Goal: Entertainment & Leisure: Consume media (video, audio)

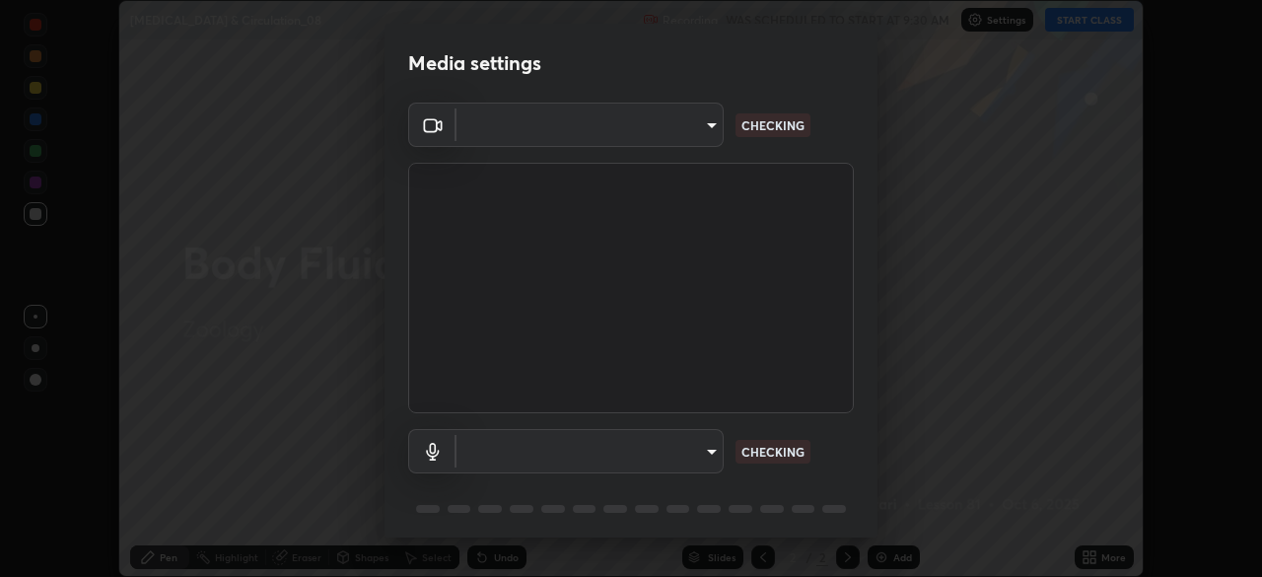
scroll to position [70, 0]
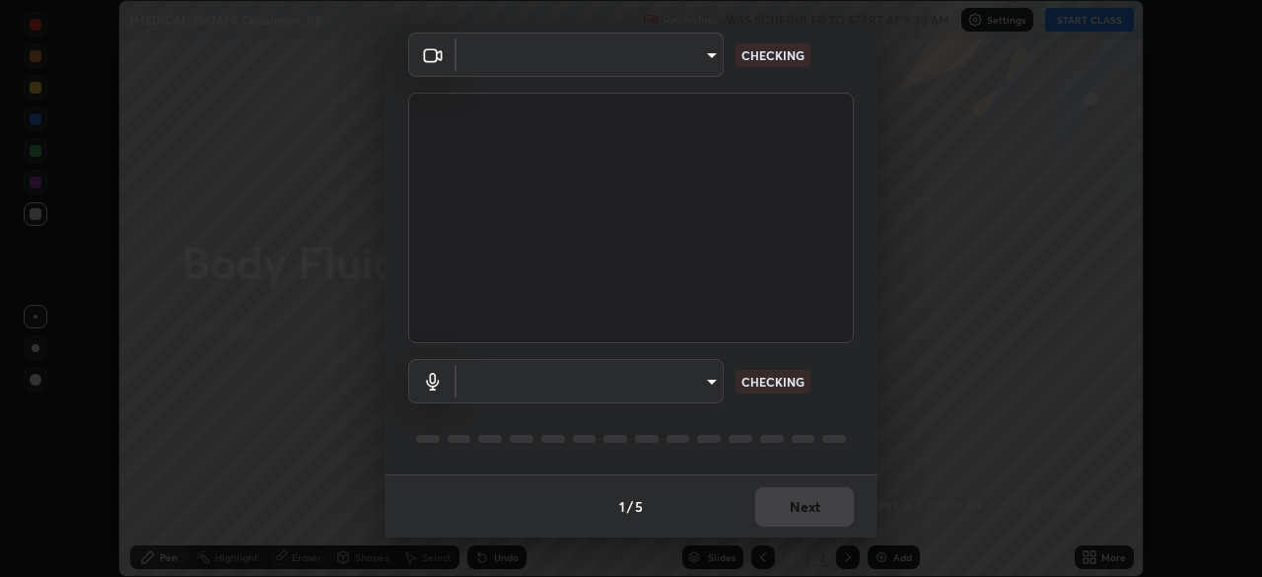
type input "6f19bd17bb1345d3381c364c08f732a45a1be43fbbd3e071611a8edbcb1d3ae0"
type input "b26882c646bee67dc3b344b1dbf842c37ce4767a2daa6019220ab5102cc6c7c8"
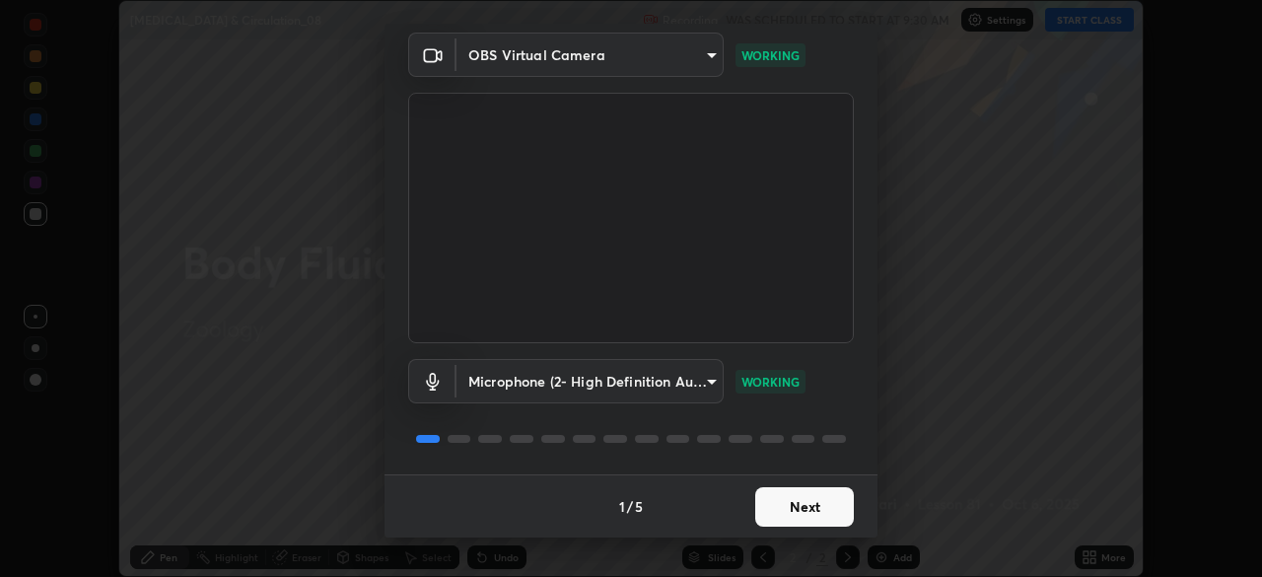
click at [811, 502] on button "Next" at bounding box center [804, 506] width 99 height 39
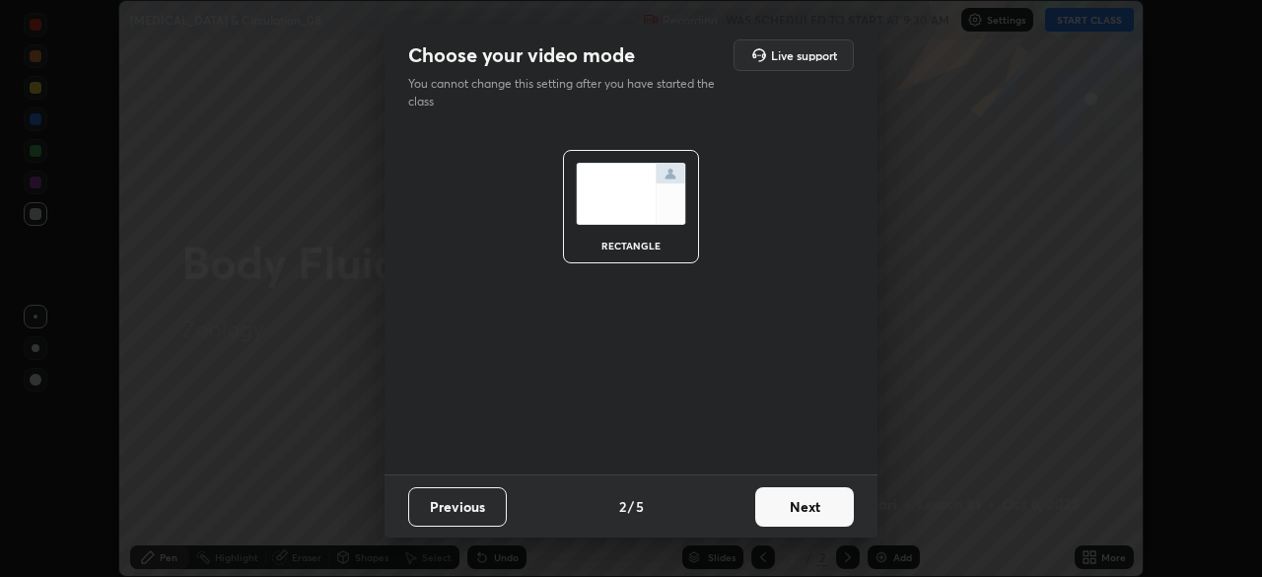
click at [810, 504] on button "Next" at bounding box center [804, 506] width 99 height 39
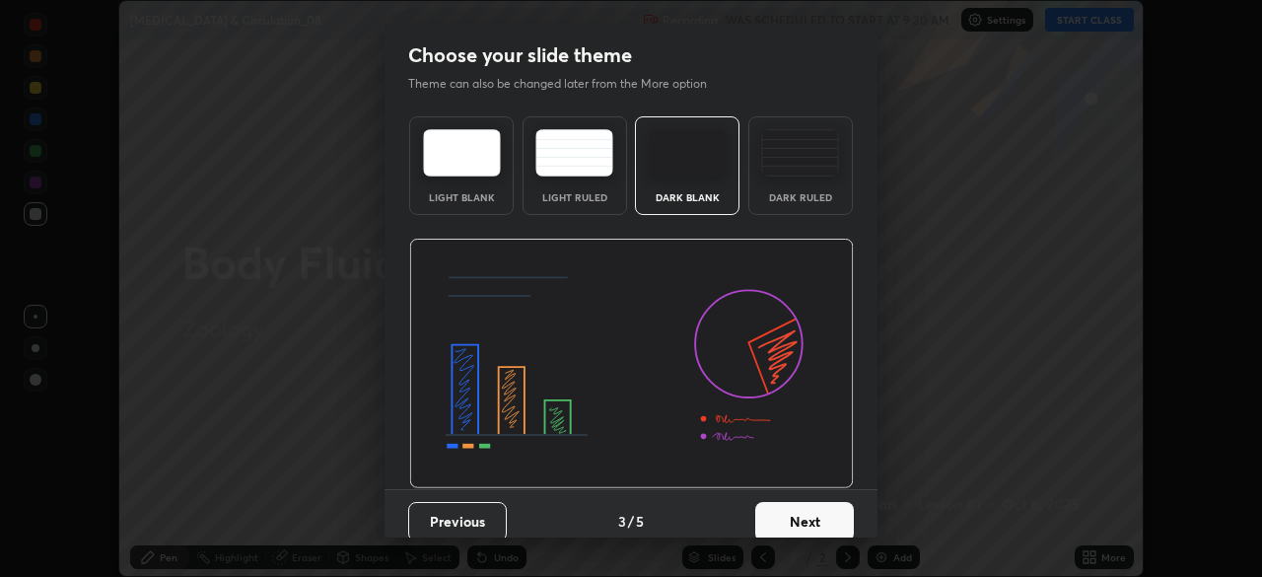
click at [825, 208] on div "Dark Ruled" at bounding box center [800, 165] width 104 height 99
click at [797, 514] on button "Next" at bounding box center [804, 521] width 99 height 39
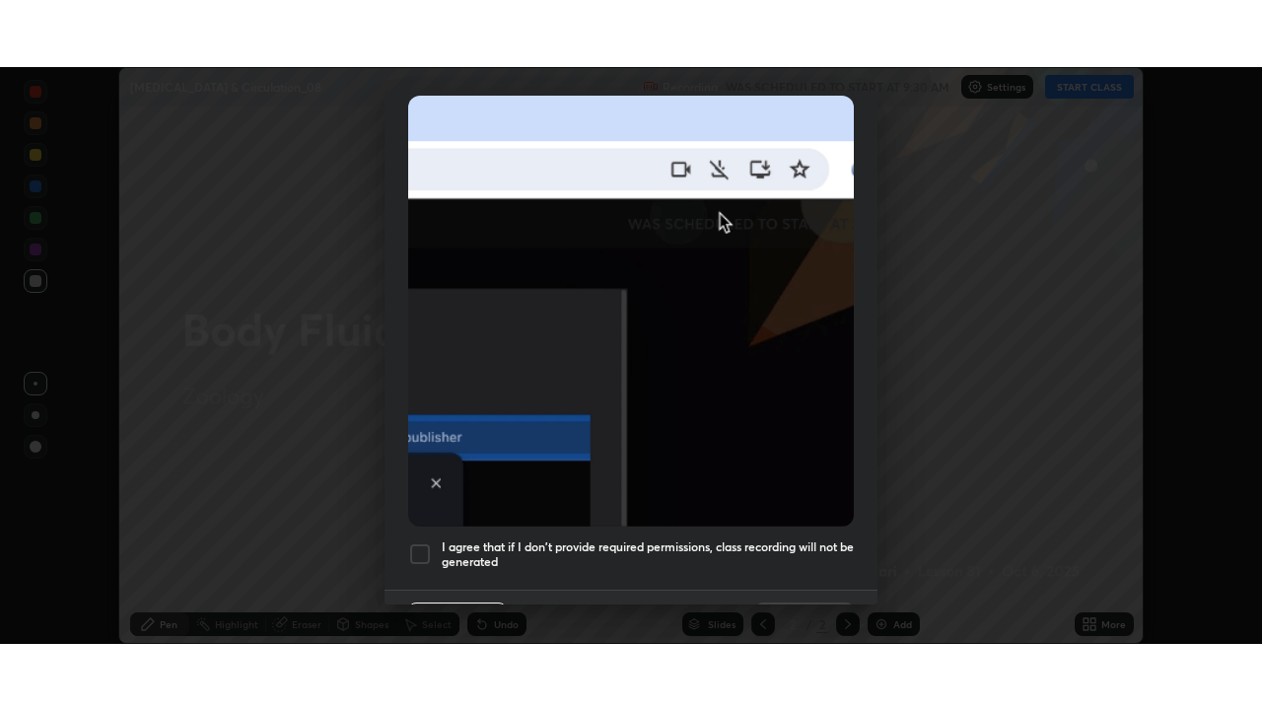
scroll to position [472, 0]
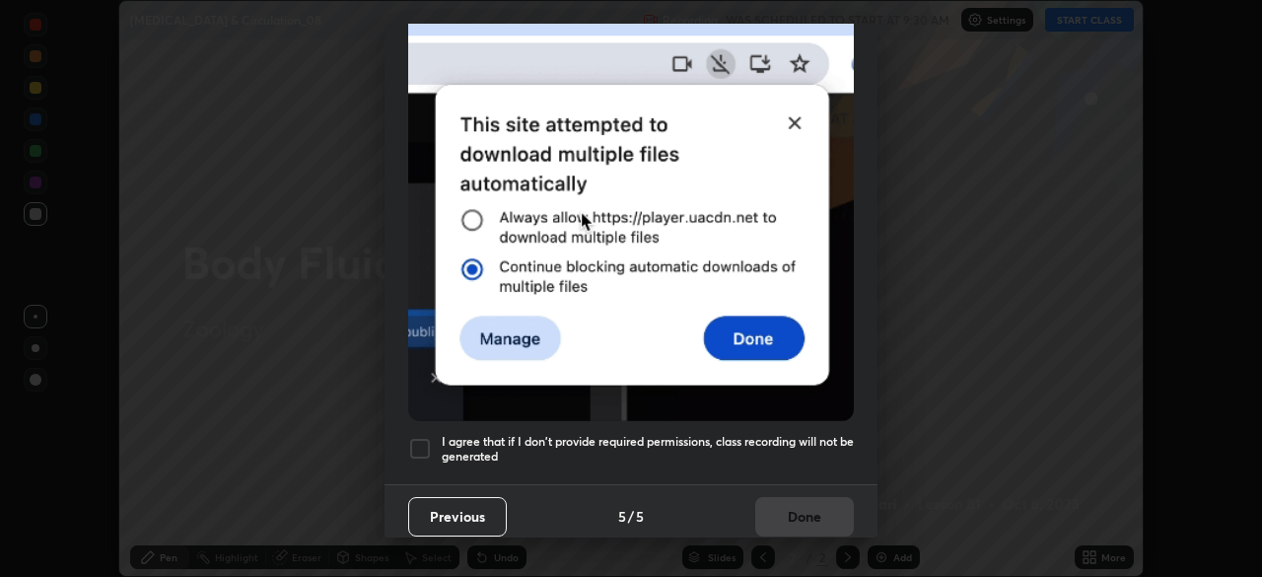
click at [419, 445] on div at bounding box center [420, 449] width 24 height 24
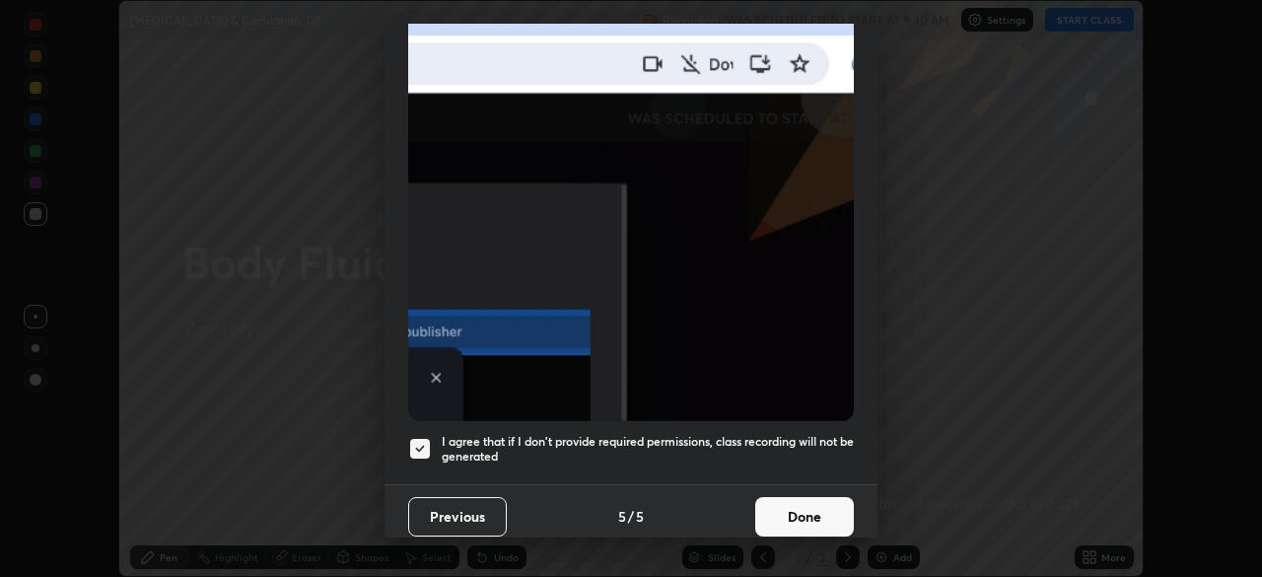
click at [755, 504] on button "Done" at bounding box center [804, 516] width 99 height 39
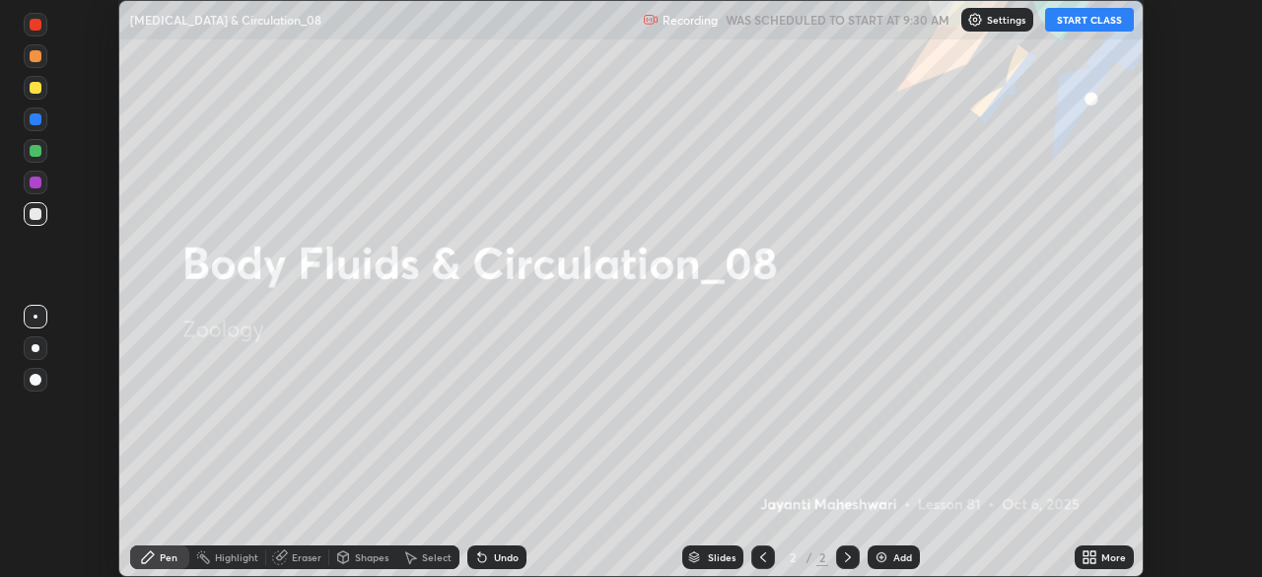
click at [1106, 28] on button "START CLASS" at bounding box center [1089, 20] width 89 height 24
click at [1092, 560] on icon at bounding box center [1092, 560] width 5 height 5
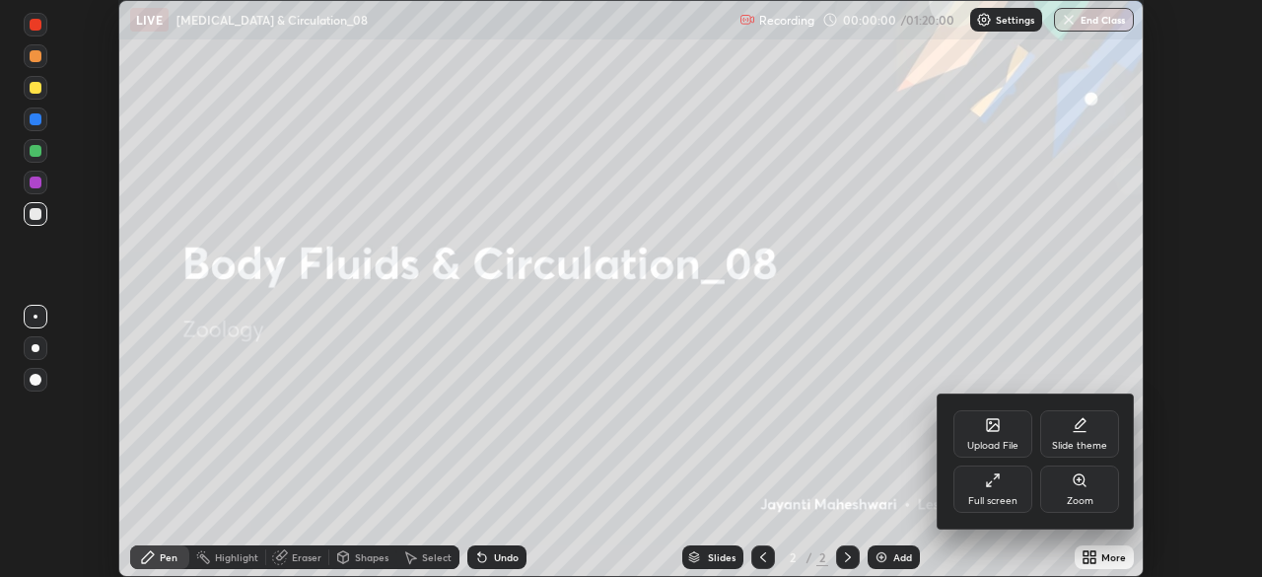
click at [1009, 491] on div "Full screen" at bounding box center [992, 488] width 79 height 47
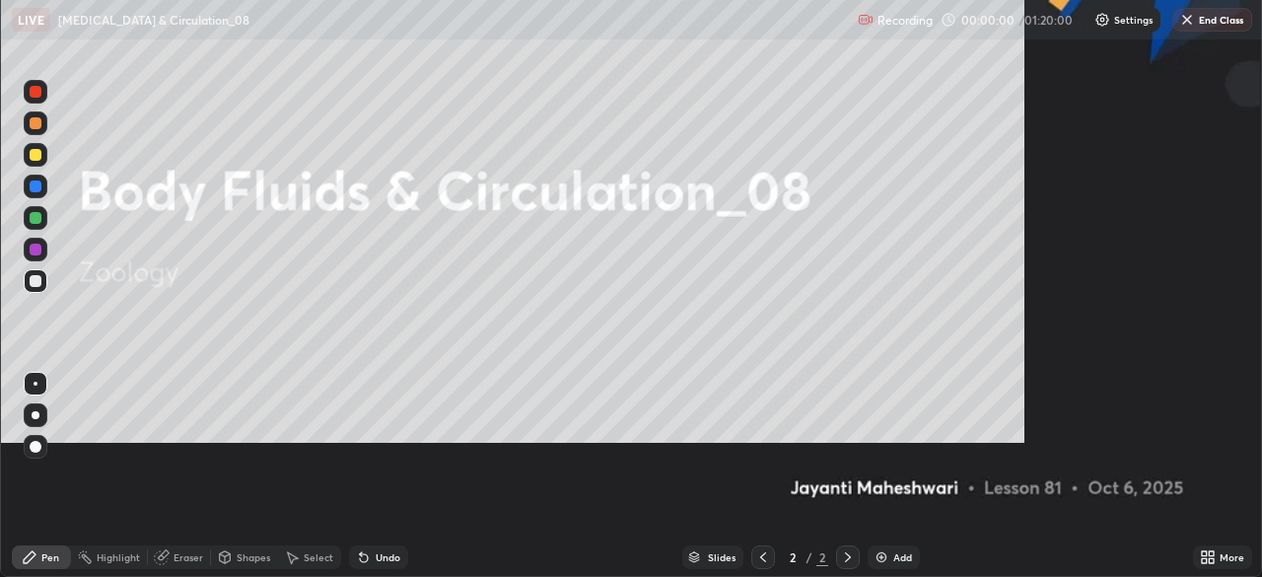
scroll to position [710, 1262]
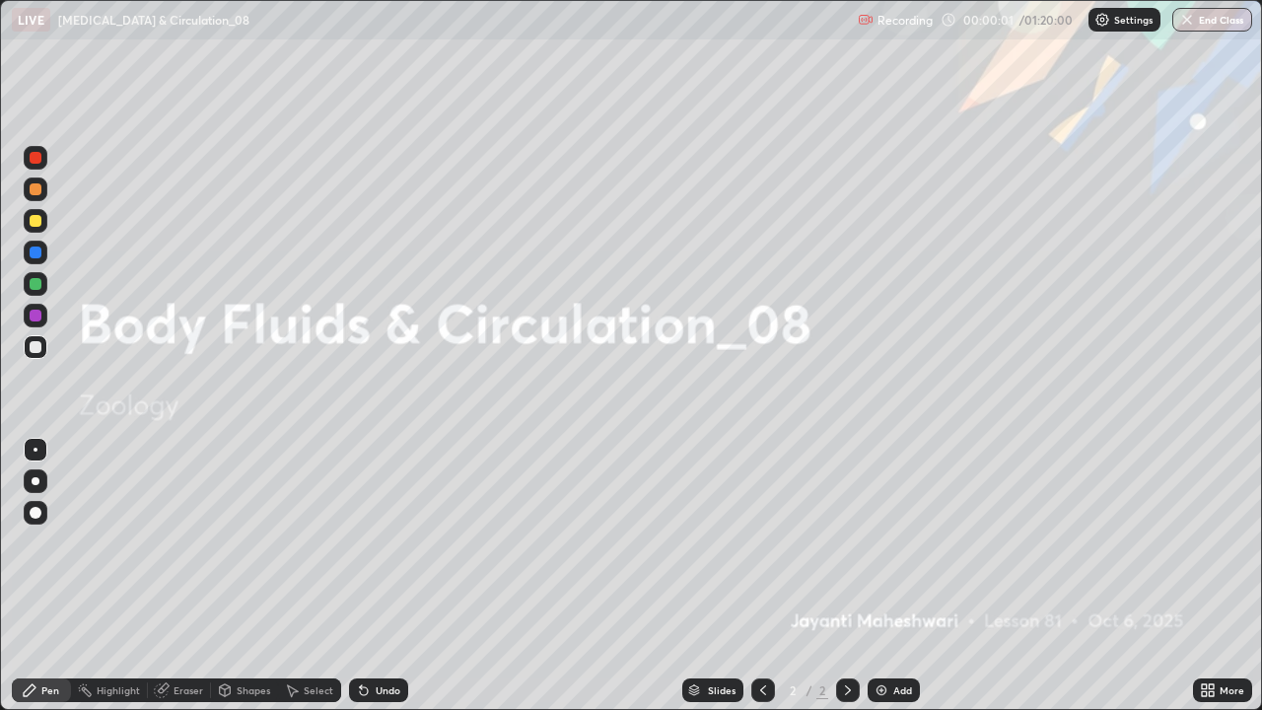
click at [909, 576] on div "Add" at bounding box center [893, 690] width 52 height 24
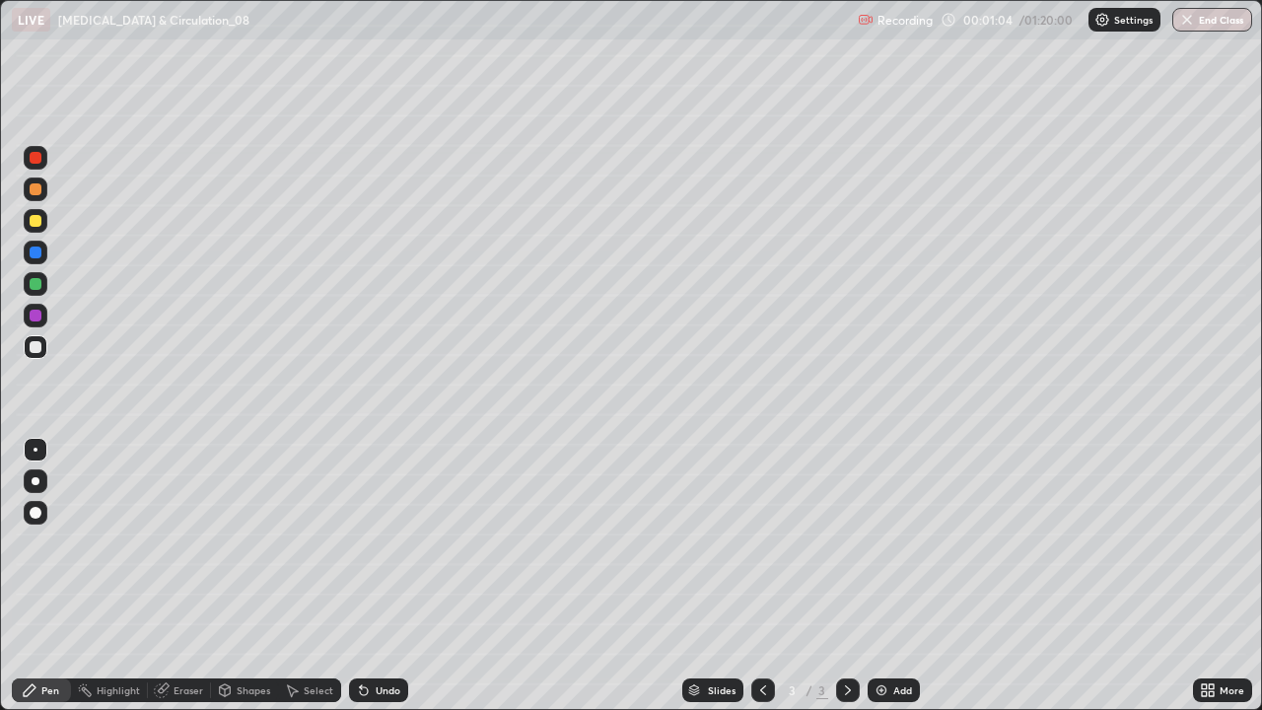
click at [35, 481] on div at bounding box center [36, 481] width 8 height 8
click at [241, 576] on div "Shapes" at bounding box center [254, 690] width 34 height 10
click at [41, 576] on div "Pen" at bounding box center [41, 690] width 59 height 24
click at [35, 288] on div at bounding box center [36, 284] width 12 height 12
click at [36, 252] on div at bounding box center [36, 252] width 12 height 12
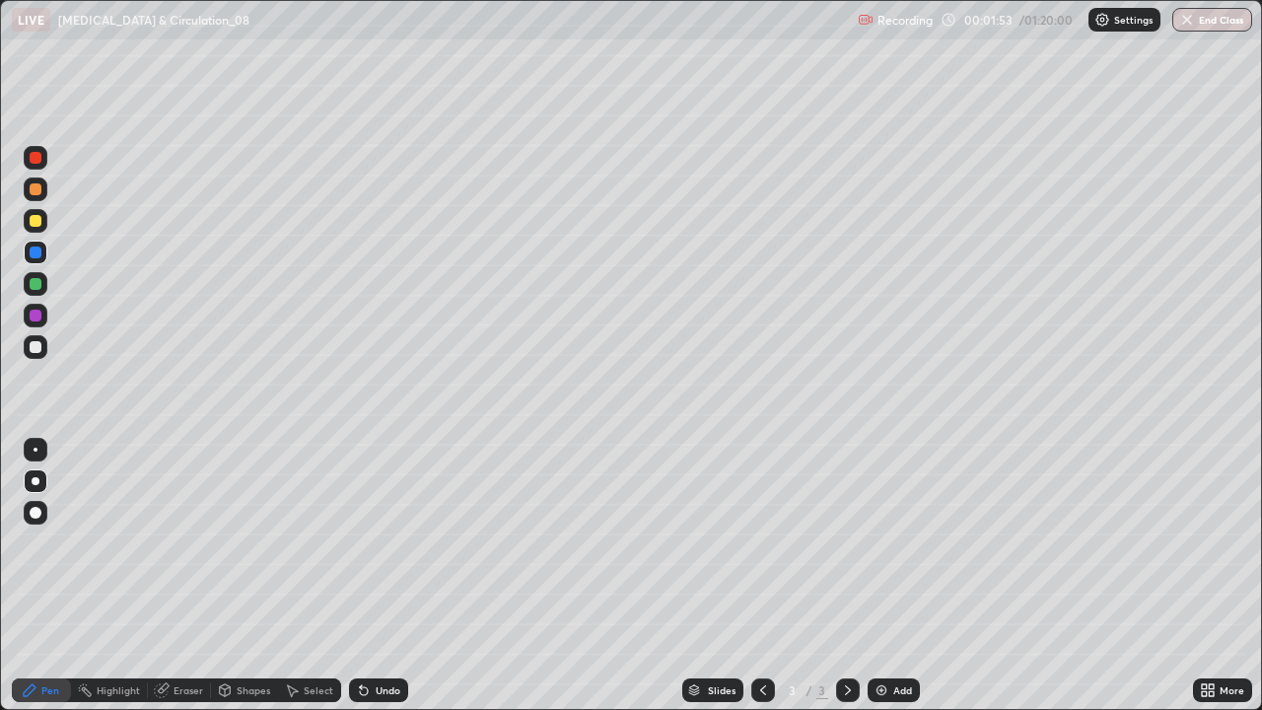
click at [37, 163] on div at bounding box center [36, 158] width 12 height 12
click at [37, 220] on div at bounding box center [36, 221] width 12 height 12
click at [36, 221] on div at bounding box center [36, 221] width 12 height 12
click at [42, 195] on div at bounding box center [36, 189] width 24 height 24
click at [36, 347] on div at bounding box center [36, 347] width 12 height 12
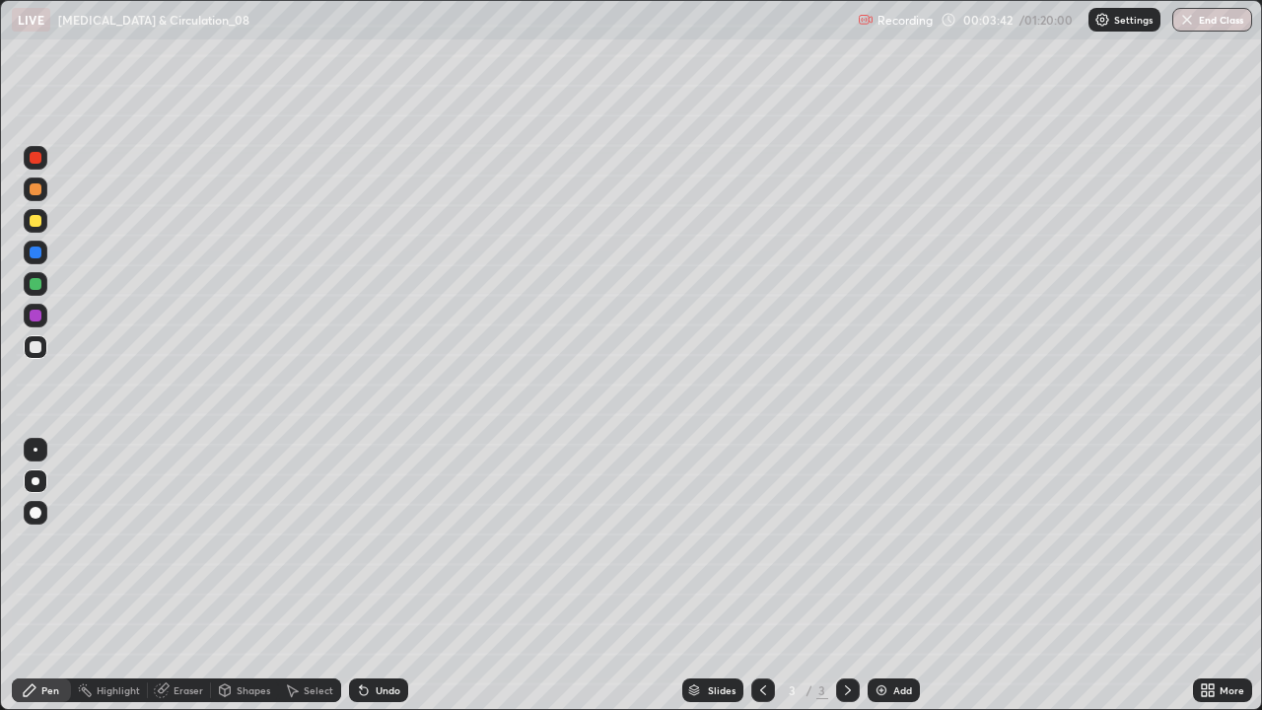
click at [37, 165] on div at bounding box center [36, 158] width 24 height 24
click at [43, 350] on div at bounding box center [36, 347] width 24 height 24
click at [38, 576] on div "Pen" at bounding box center [41, 690] width 59 height 24
click at [21, 576] on div "Pen" at bounding box center [41, 690] width 59 height 24
click at [36, 196] on div at bounding box center [36, 189] width 24 height 24
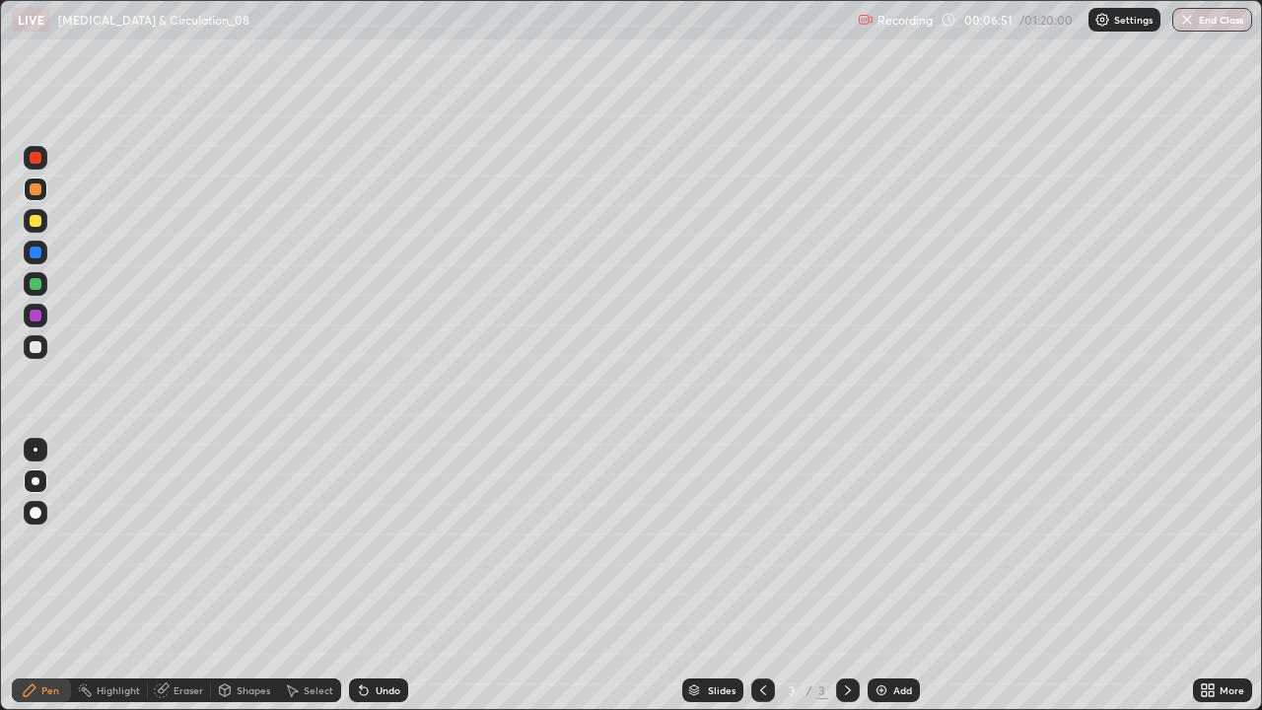
click at [894, 576] on div "Add" at bounding box center [902, 690] width 19 height 10
click at [36, 226] on div at bounding box center [36, 221] width 12 height 12
click at [37, 355] on div at bounding box center [36, 347] width 24 height 24
click at [37, 286] on div at bounding box center [36, 284] width 12 height 12
click at [35, 347] on div at bounding box center [36, 347] width 12 height 12
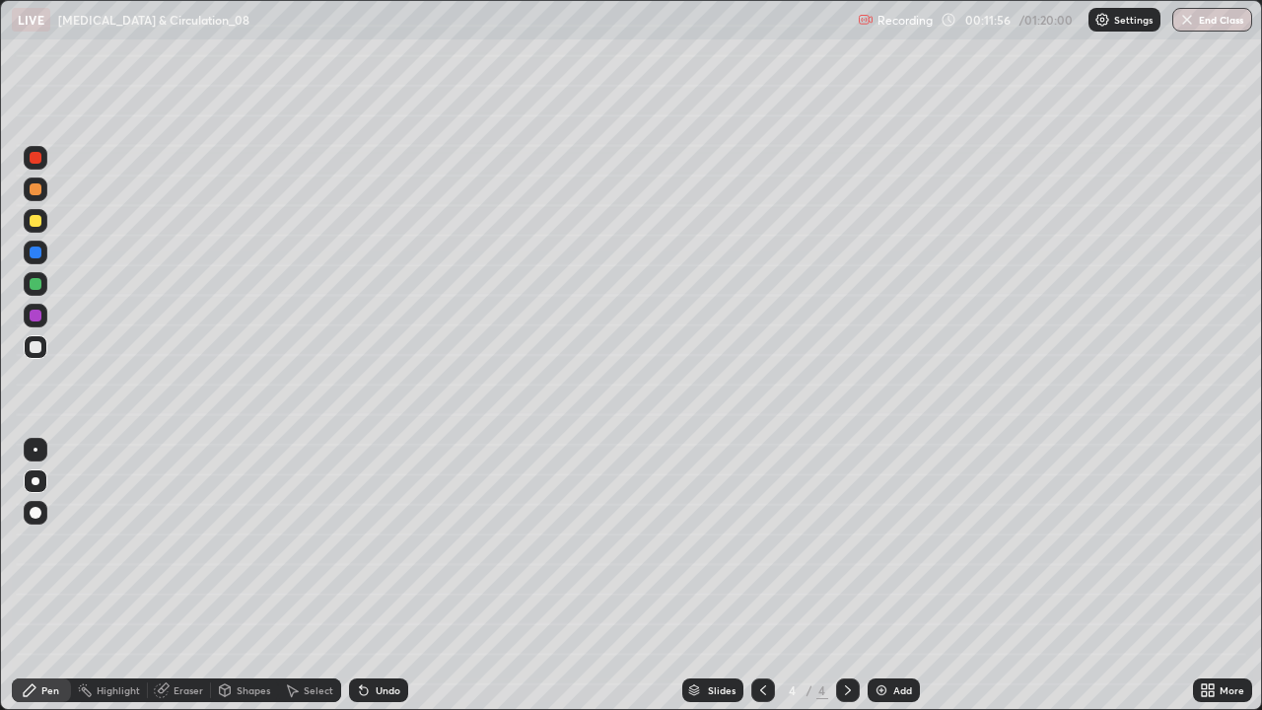
click at [35, 225] on div at bounding box center [36, 221] width 12 height 12
click at [45, 346] on div at bounding box center [36, 347] width 24 height 24
click at [35, 228] on div at bounding box center [36, 221] width 24 height 24
click at [881, 576] on img at bounding box center [881, 690] width 16 height 16
click at [37, 350] on div at bounding box center [36, 347] width 12 height 12
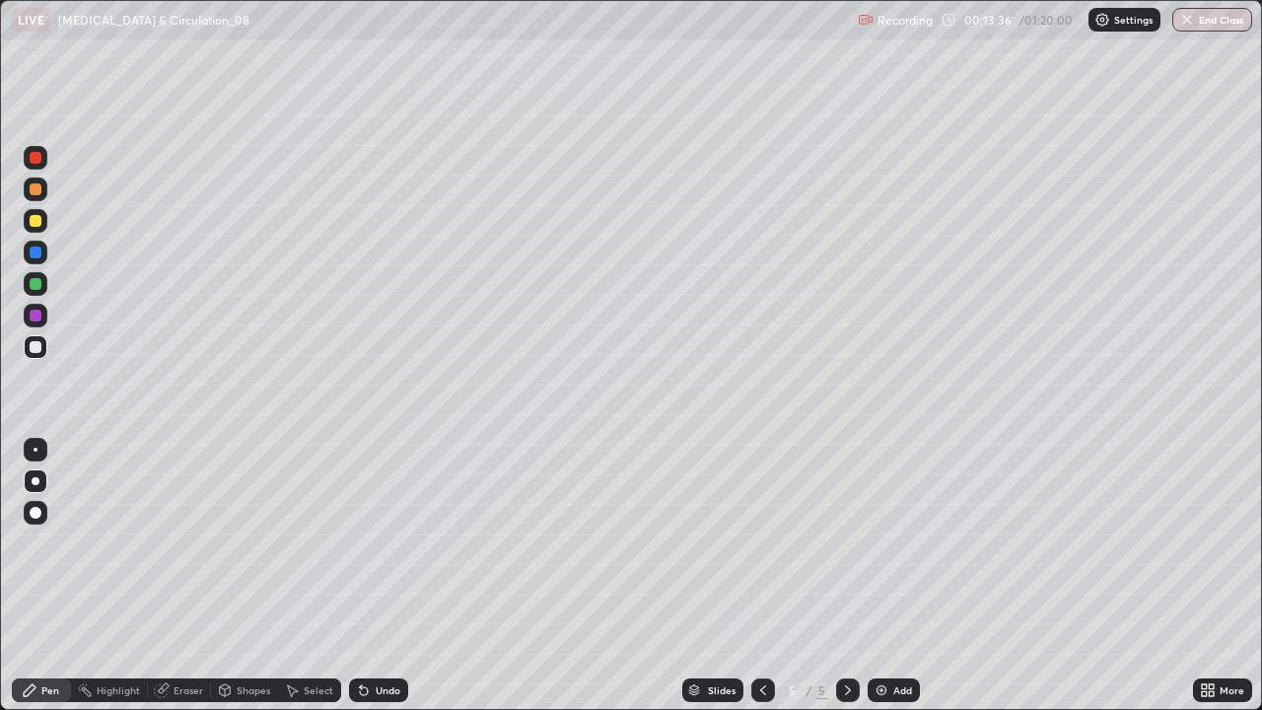
click at [376, 576] on div "Undo" at bounding box center [388, 690] width 25 height 10
click at [40, 222] on div at bounding box center [36, 221] width 12 height 12
click at [43, 352] on div at bounding box center [36, 347] width 24 height 24
click at [378, 576] on div "Undo" at bounding box center [388, 690] width 25 height 10
click at [379, 576] on div "Undo" at bounding box center [388, 690] width 25 height 10
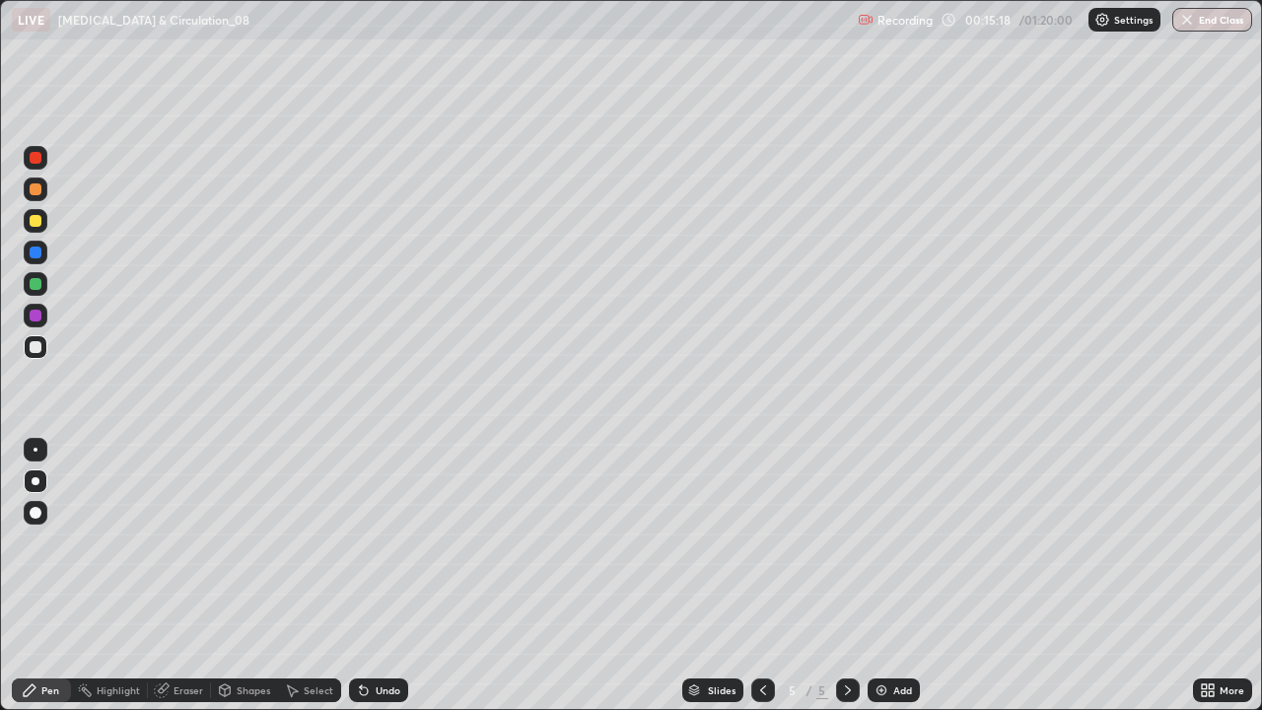
click at [378, 576] on div "Undo" at bounding box center [378, 690] width 59 height 24
click at [368, 576] on icon at bounding box center [364, 690] width 16 height 16
click at [367, 576] on div "Undo" at bounding box center [378, 690] width 59 height 24
click at [36, 255] on div at bounding box center [36, 252] width 12 height 12
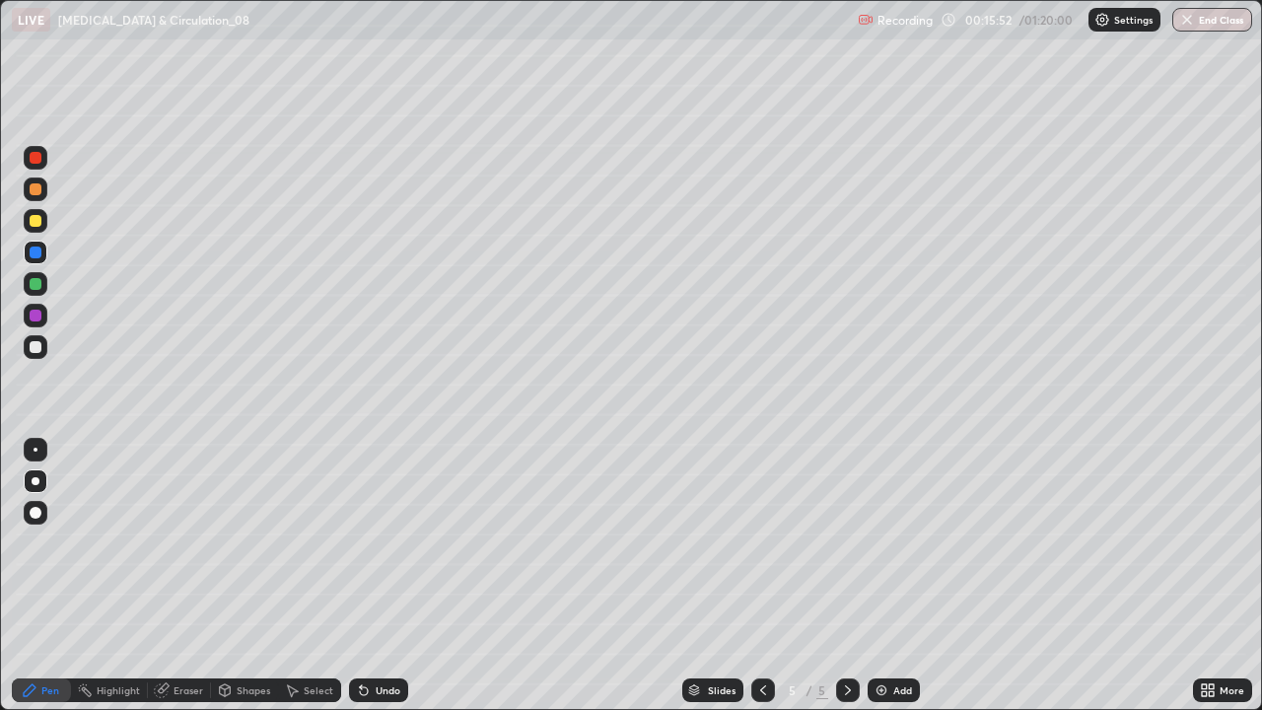
click at [33, 516] on div at bounding box center [36, 513] width 12 height 12
click at [38, 166] on div at bounding box center [36, 158] width 24 height 24
click at [42, 263] on div at bounding box center [36, 253] width 24 height 32
click at [244, 576] on div "Shapes" at bounding box center [254, 690] width 34 height 10
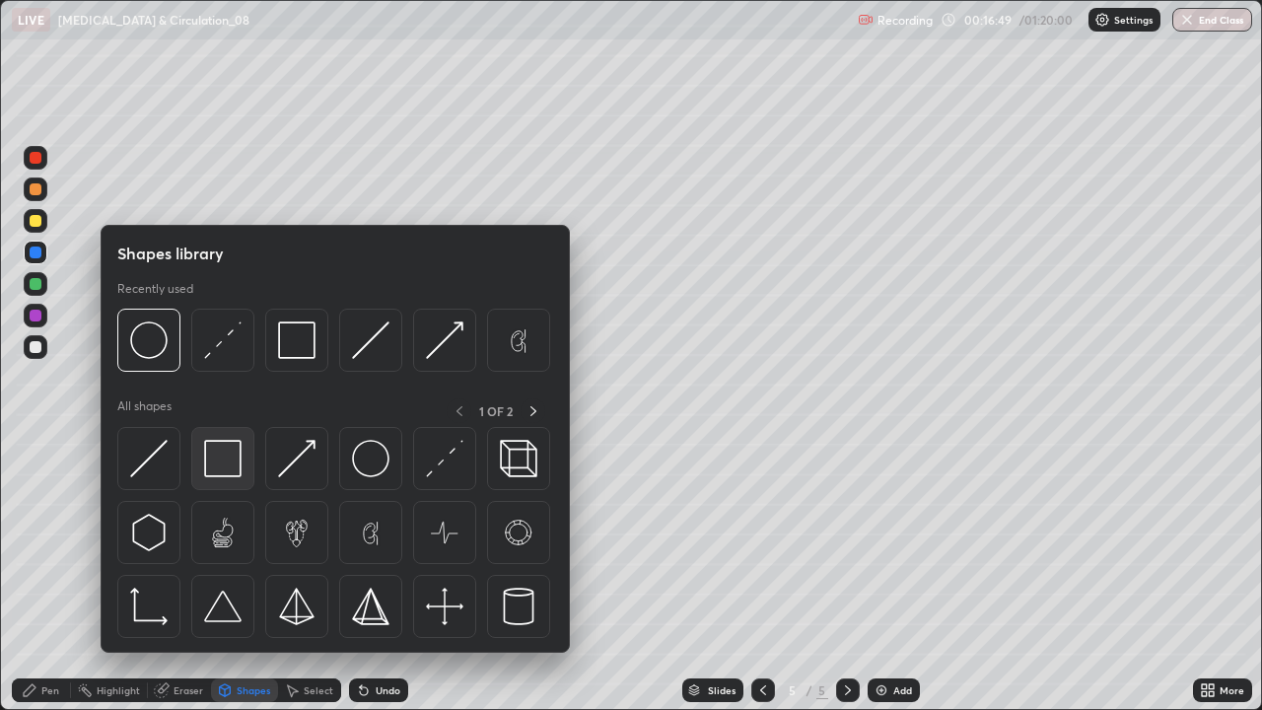
click at [225, 459] on img at bounding box center [222, 458] width 37 height 37
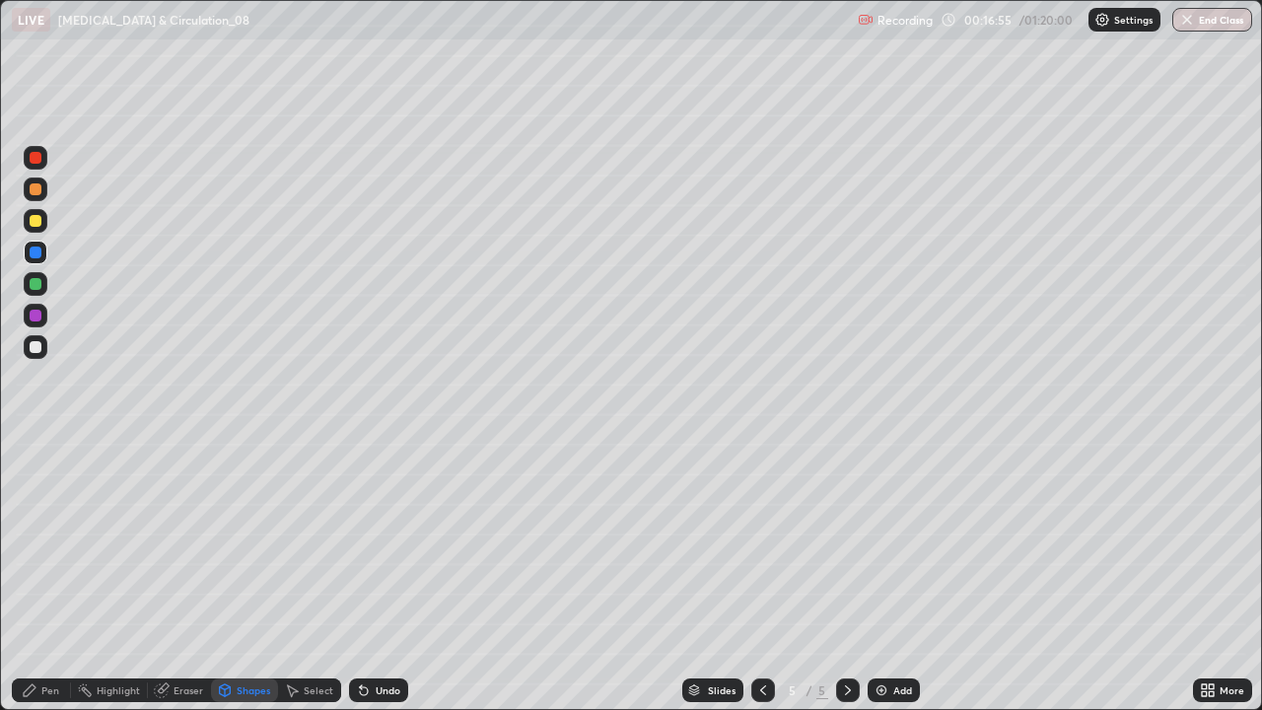
click at [41, 576] on div "Pen" at bounding box center [50, 690] width 18 height 10
click at [37, 350] on div at bounding box center [36, 347] width 12 height 12
click at [379, 576] on div "Undo" at bounding box center [388, 690] width 25 height 10
click at [367, 576] on div "Undo" at bounding box center [378, 690] width 59 height 24
click at [34, 477] on div at bounding box center [36, 481] width 8 height 8
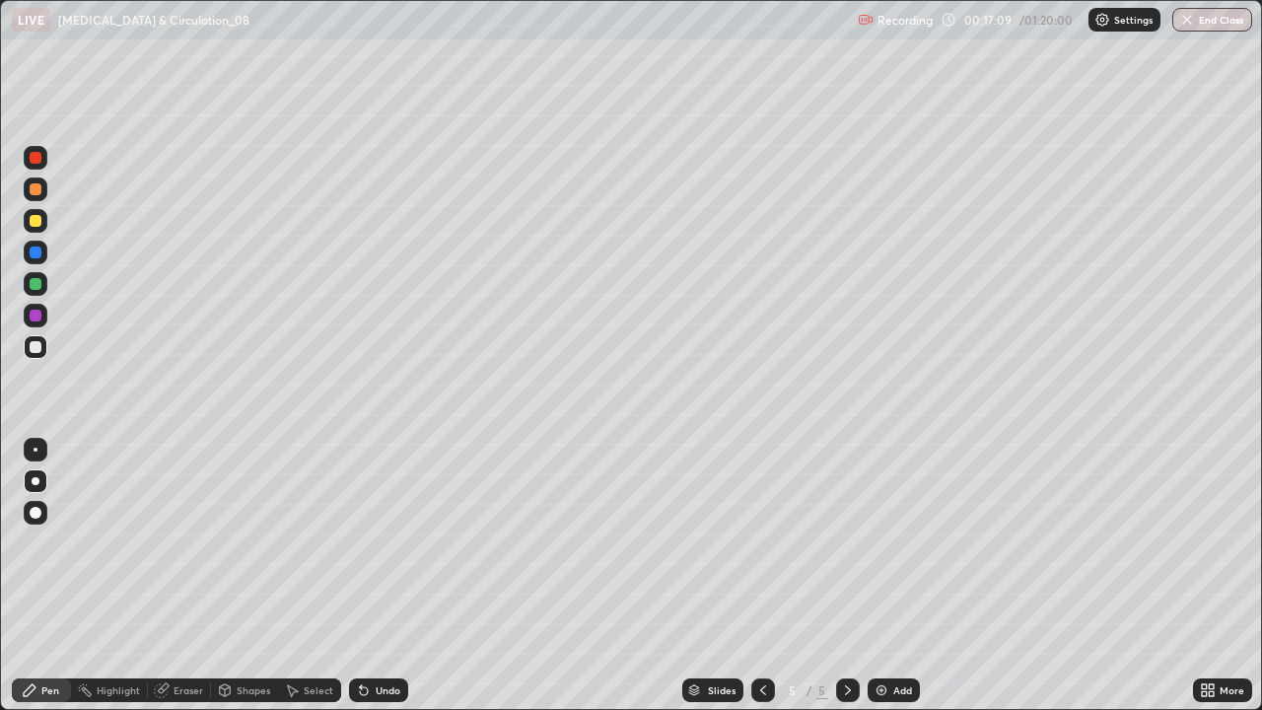
click at [237, 576] on div "Shapes" at bounding box center [254, 690] width 34 height 10
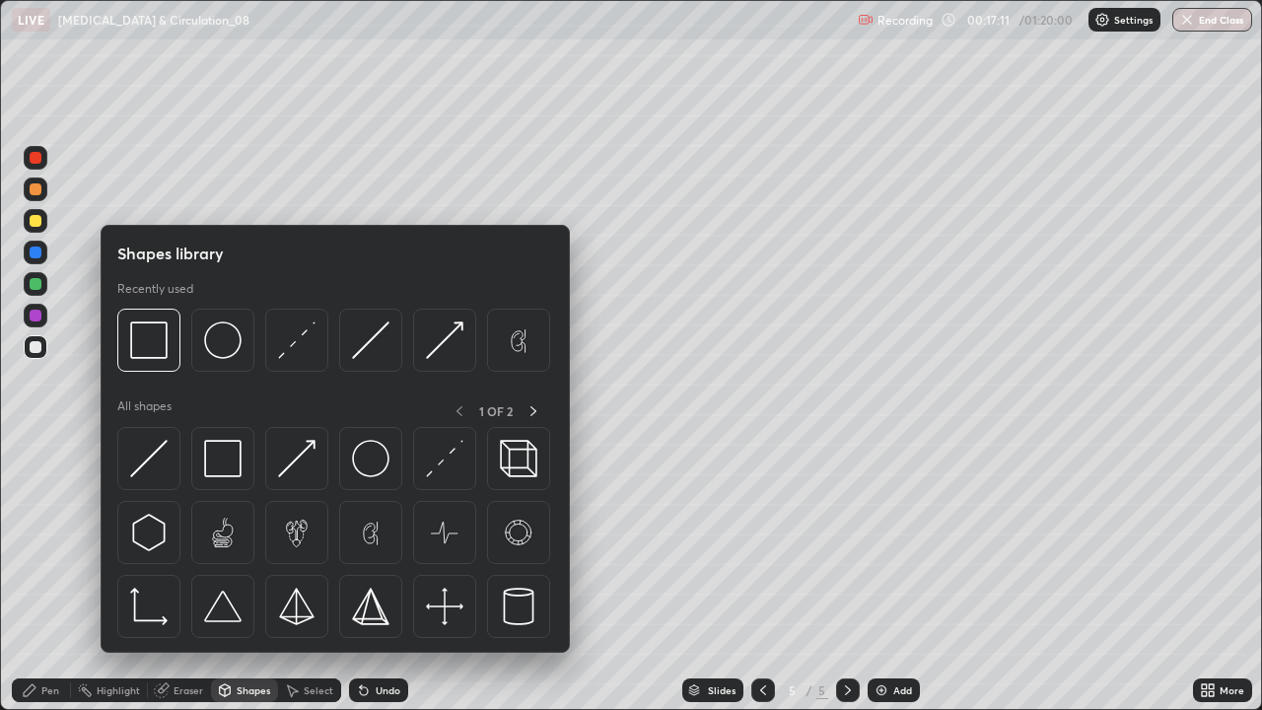
click at [38, 223] on div at bounding box center [36, 221] width 12 height 12
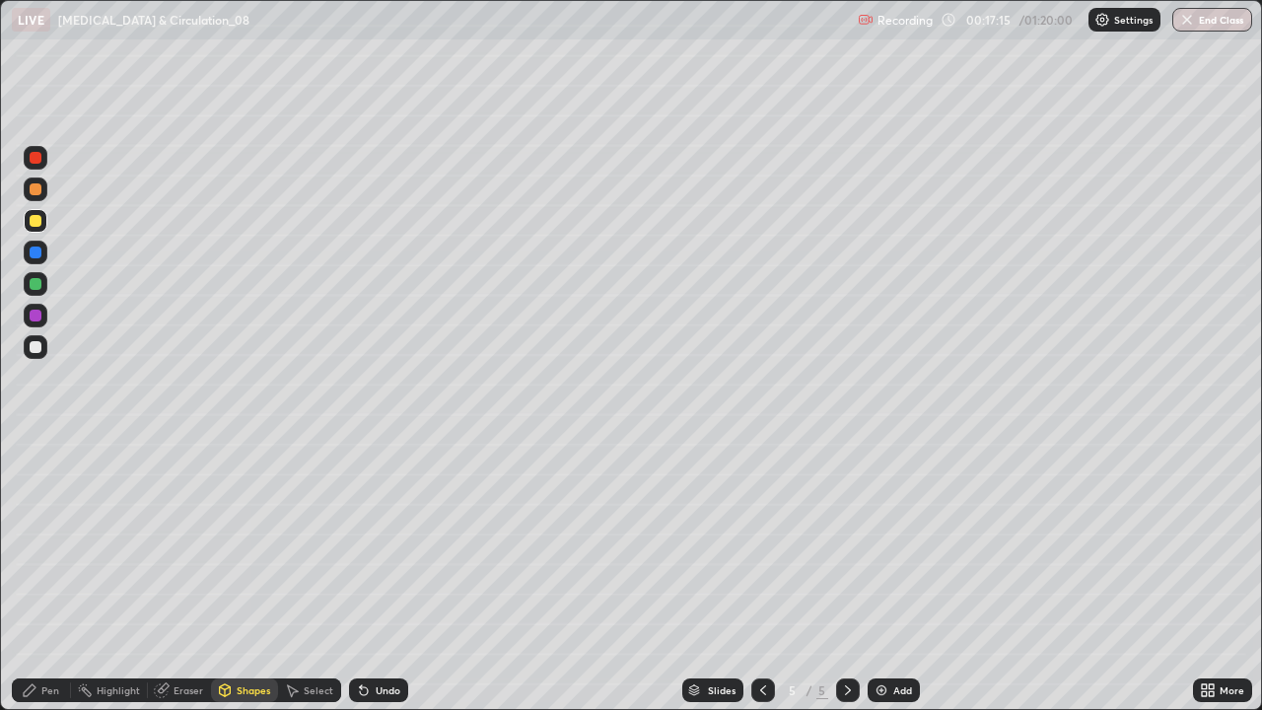
click at [360, 576] on icon at bounding box center [364, 691] width 8 height 8
click at [361, 576] on icon at bounding box center [364, 691] width 8 height 8
click at [369, 576] on div "Undo" at bounding box center [378, 690] width 59 height 24
click at [360, 576] on icon at bounding box center [361, 686] width 2 height 2
click at [367, 576] on icon at bounding box center [364, 690] width 16 height 16
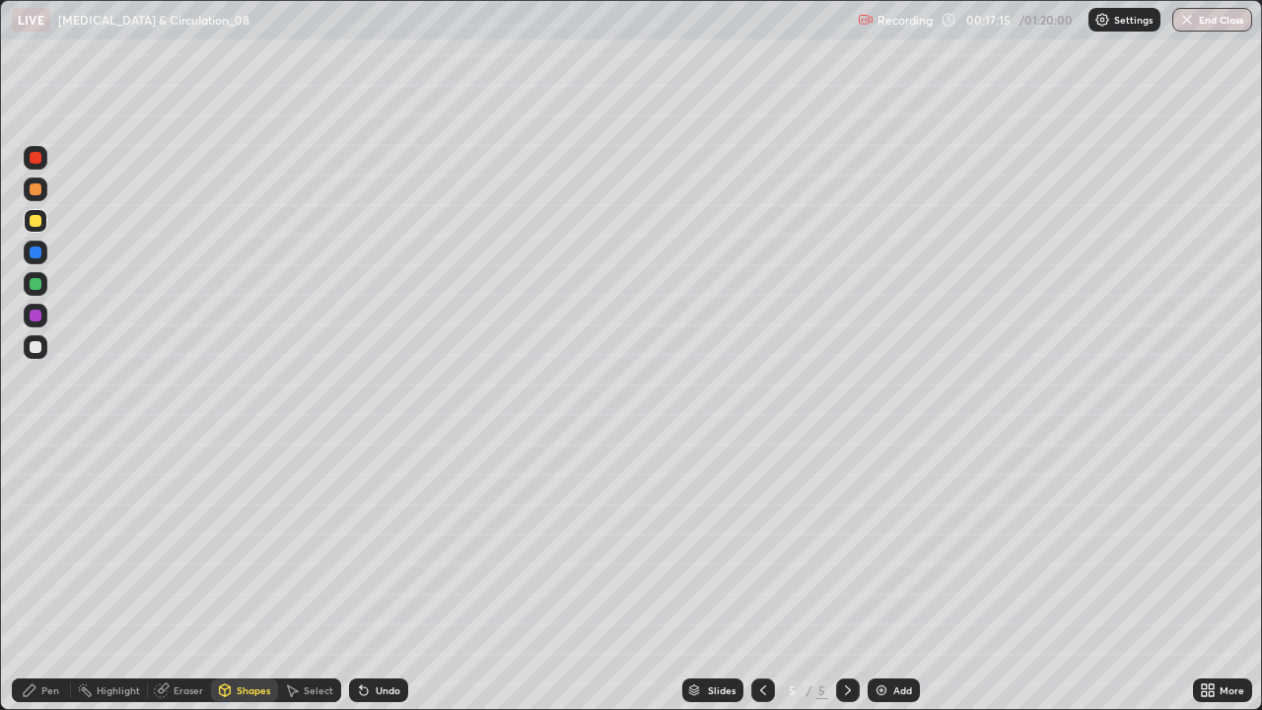
click at [363, 576] on icon at bounding box center [364, 690] width 16 height 16
click at [361, 576] on div "Undo" at bounding box center [378, 690] width 59 height 24
click at [357, 576] on div "Undo" at bounding box center [378, 690] width 59 height 24
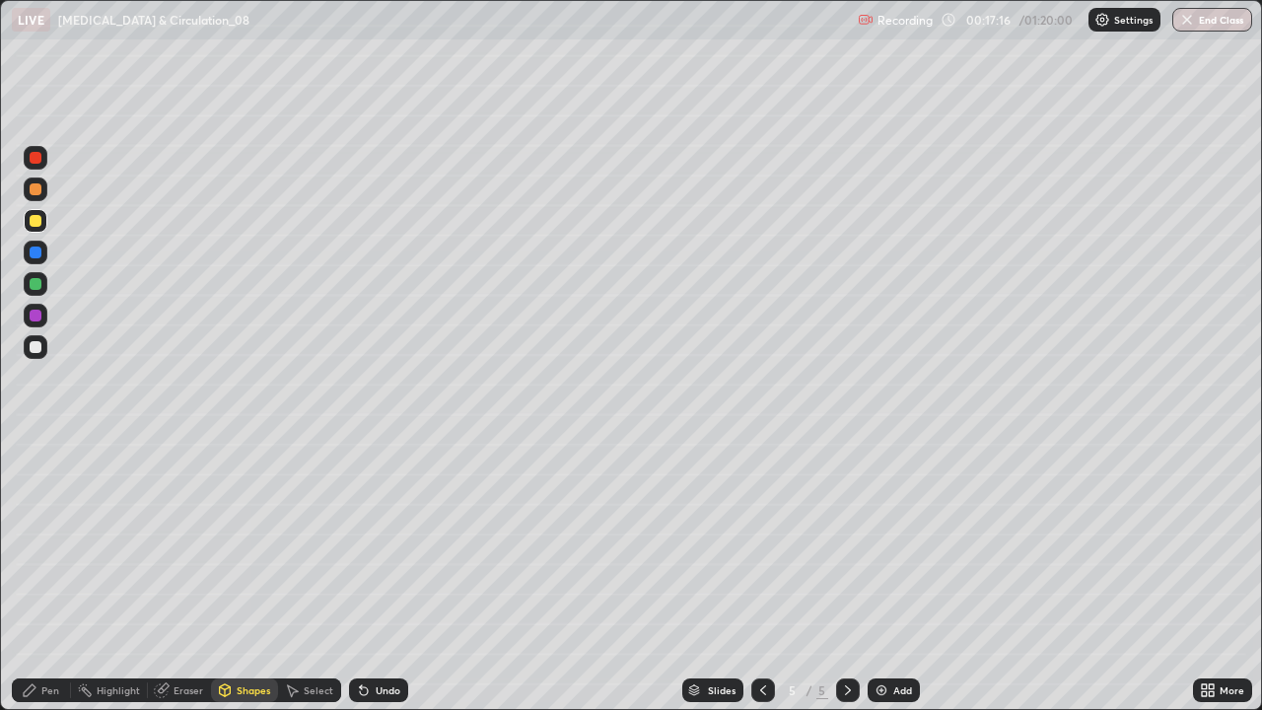
click at [355, 576] on div "Undo" at bounding box center [374, 689] width 67 height 39
click at [353, 576] on div "Undo" at bounding box center [378, 690] width 59 height 24
click at [334, 576] on div "Select" at bounding box center [309, 690] width 63 height 24
click at [49, 576] on div "Pen" at bounding box center [50, 690] width 18 height 10
click at [35, 285] on div at bounding box center [36, 284] width 12 height 12
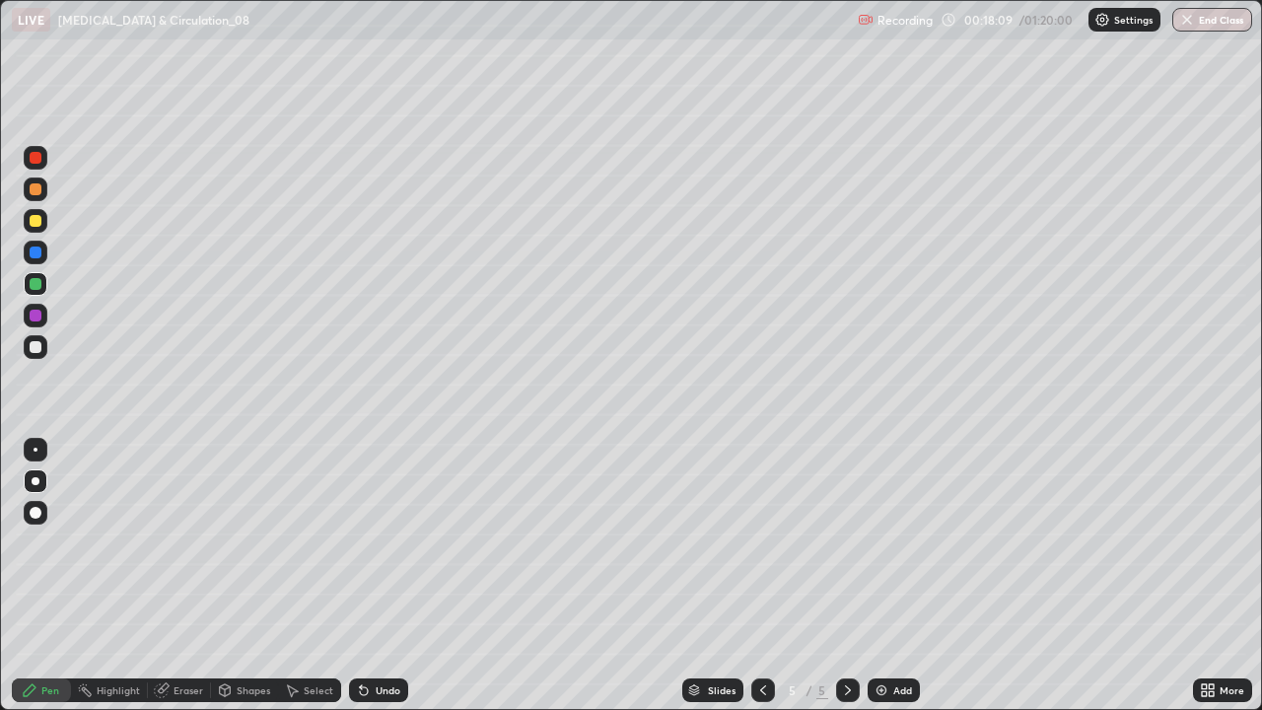
click at [45, 317] on div at bounding box center [36, 316] width 24 height 24
click at [893, 576] on div "Add" at bounding box center [893, 690] width 52 height 24
click at [39, 348] on div at bounding box center [36, 347] width 12 height 12
click at [38, 289] on div at bounding box center [36, 284] width 12 height 12
click at [42, 350] on div at bounding box center [36, 347] width 24 height 24
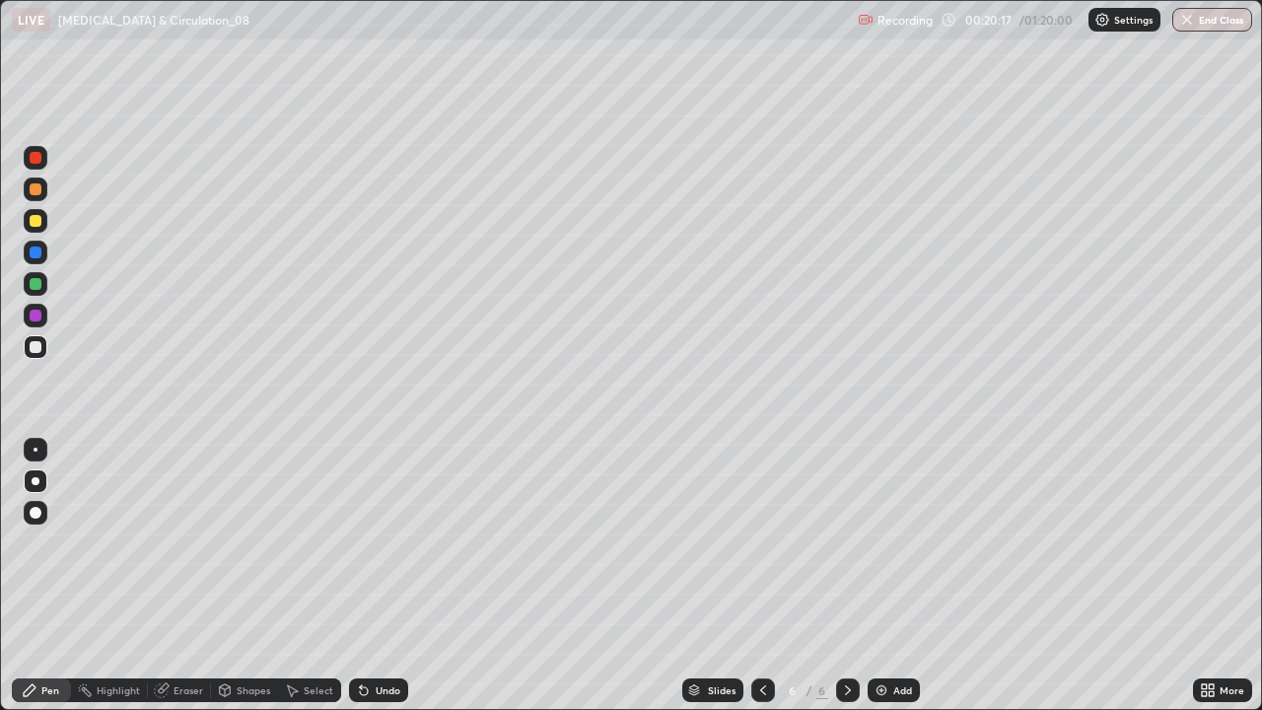
click at [37, 219] on div at bounding box center [36, 221] width 12 height 12
click at [35, 292] on div at bounding box center [36, 284] width 24 height 24
click at [852, 576] on icon at bounding box center [848, 690] width 16 height 16
click at [768, 576] on div at bounding box center [763, 690] width 24 height 24
click at [846, 576] on icon at bounding box center [848, 690] width 16 height 16
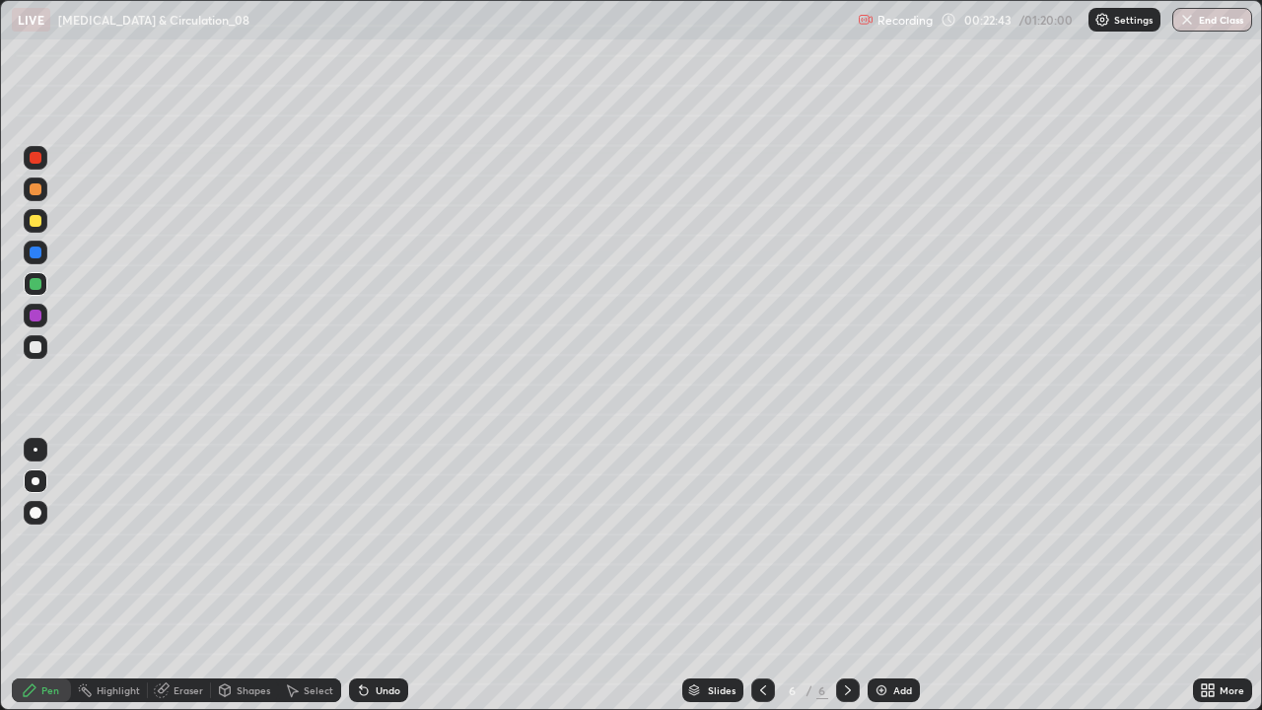
click at [37, 230] on div at bounding box center [36, 221] width 24 height 24
click at [33, 320] on div at bounding box center [36, 316] width 12 height 12
click at [761, 576] on icon at bounding box center [763, 690] width 16 height 16
click at [847, 576] on icon at bounding box center [848, 690] width 6 height 10
click at [182, 576] on div "Eraser" at bounding box center [188, 690] width 30 height 10
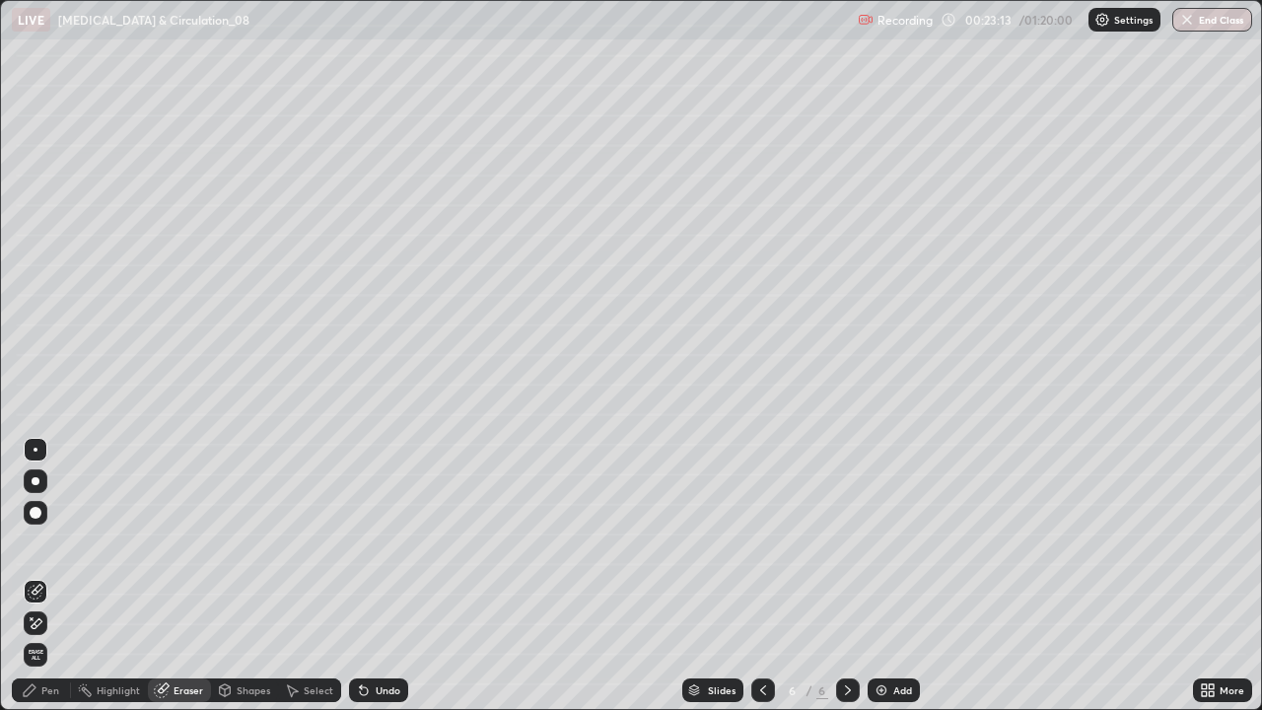
click at [38, 576] on span "Erase all" at bounding box center [36, 655] width 22 height 12
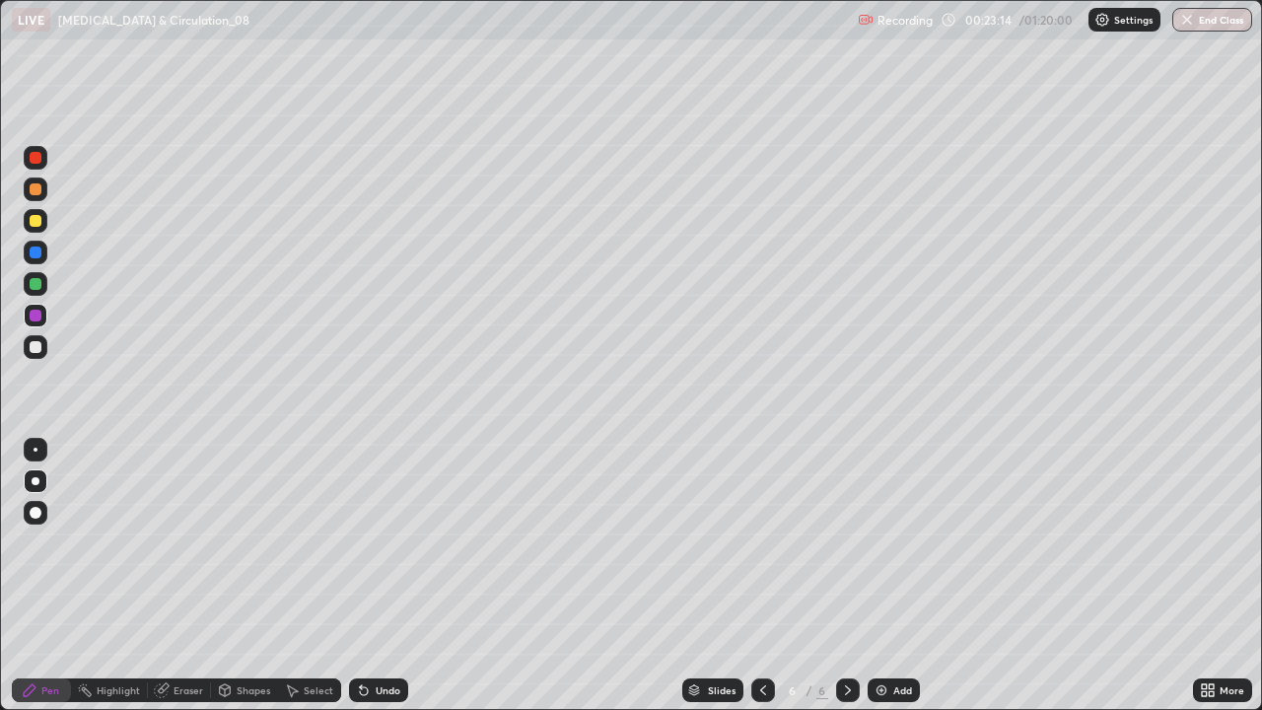
click at [768, 576] on div at bounding box center [763, 690] width 24 height 24
click at [35, 226] on div at bounding box center [36, 221] width 12 height 12
click at [38, 504] on div at bounding box center [36, 513] width 24 height 24
click at [843, 576] on icon at bounding box center [848, 690] width 16 height 16
click at [44, 346] on div at bounding box center [36, 347] width 24 height 24
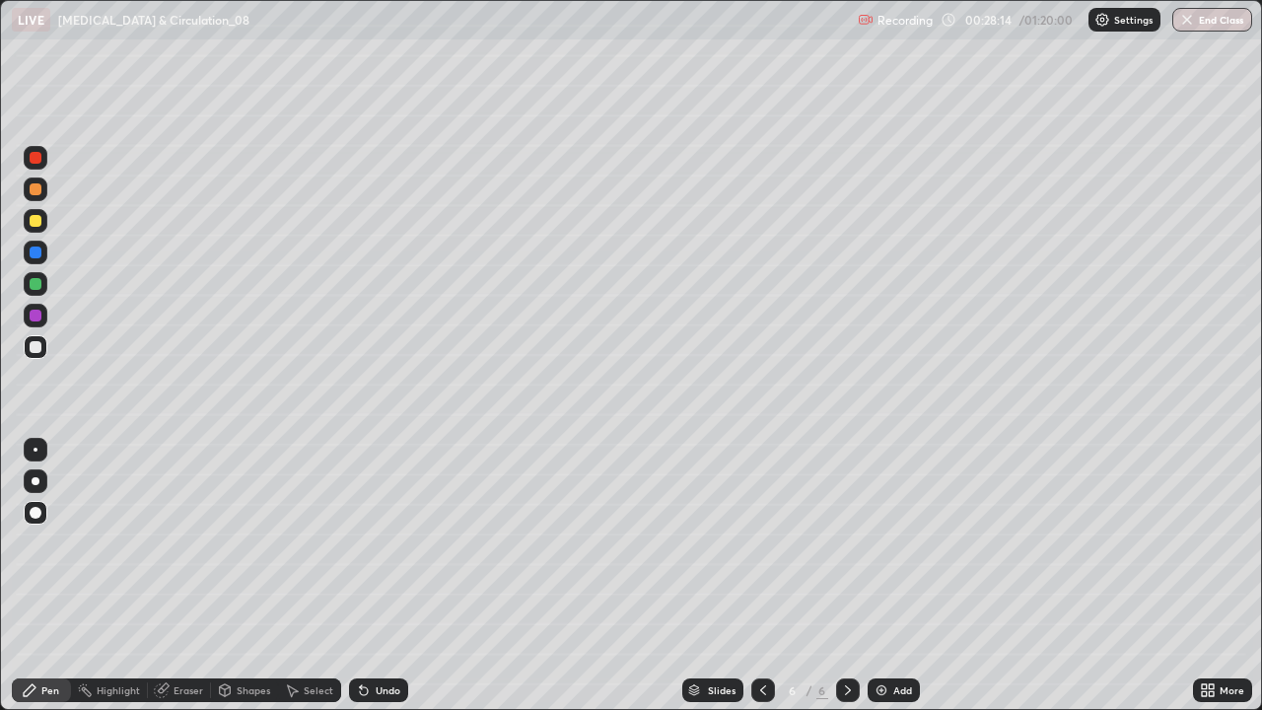
click at [36, 189] on div at bounding box center [36, 189] width 12 height 12
click at [42, 222] on div at bounding box center [36, 221] width 24 height 24
click at [35, 481] on div at bounding box center [36, 481] width 8 height 8
click at [43, 353] on div at bounding box center [36, 347] width 24 height 24
click at [103, 576] on div "Highlight" at bounding box center [118, 690] width 43 height 10
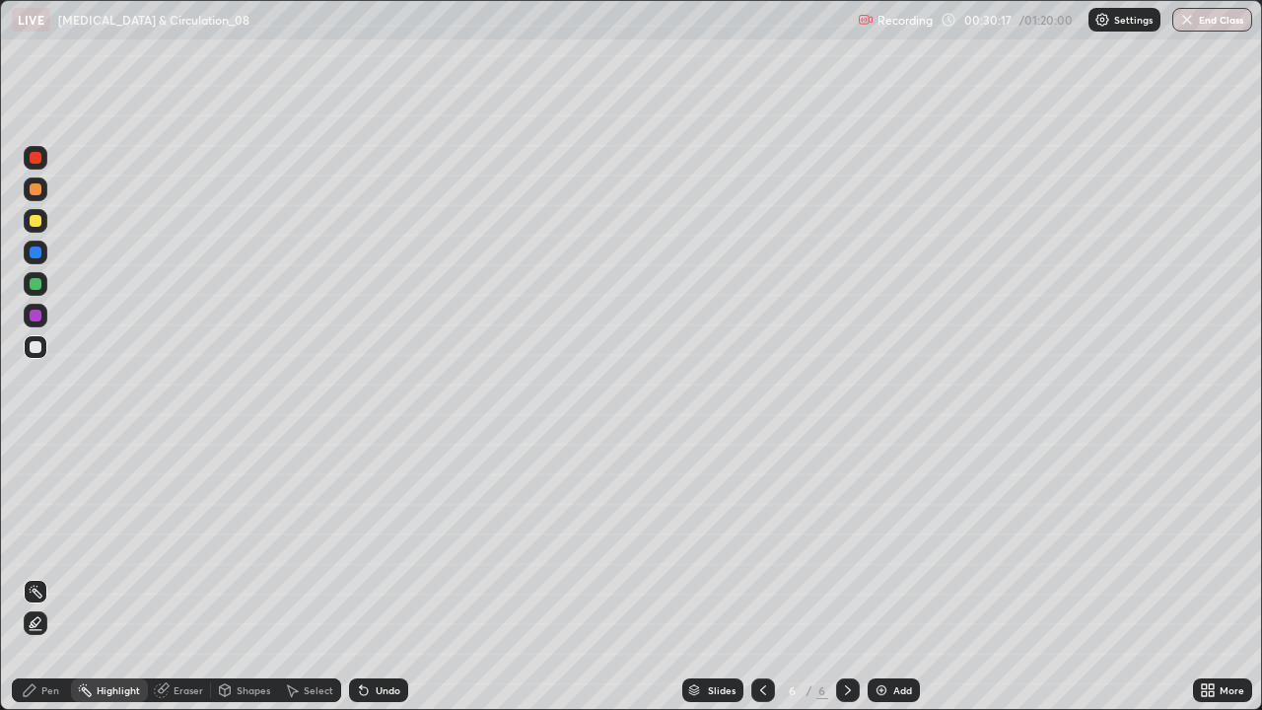
click at [34, 576] on icon at bounding box center [35, 624] width 4 height 4
click at [383, 576] on div "Undo" at bounding box center [388, 690] width 25 height 10
click at [35, 284] on div at bounding box center [36, 284] width 12 height 12
click at [29, 222] on div at bounding box center [36, 221] width 24 height 24
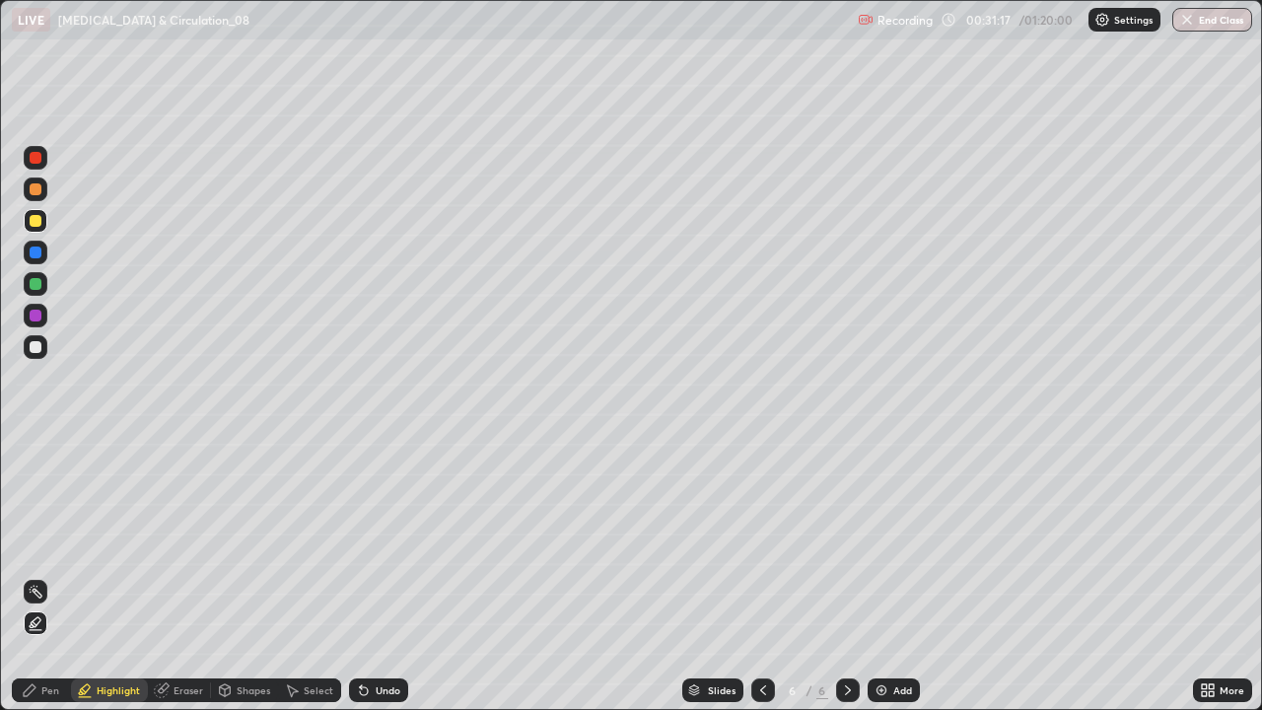
click at [367, 576] on icon at bounding box center [364, 690] width 16 height 16
click at [36, 576] on icon at bounding box center [30, 690] width 16 height 16
click at [43, 352] on div at bounding box center [36, 347] width 24 height 24
click at [107, 576] on div "Highlight" at bounding box center [118, 690] width 43 height 10
click at [39, 576] on icon at bounding box center [36, 622] width 10 height 10
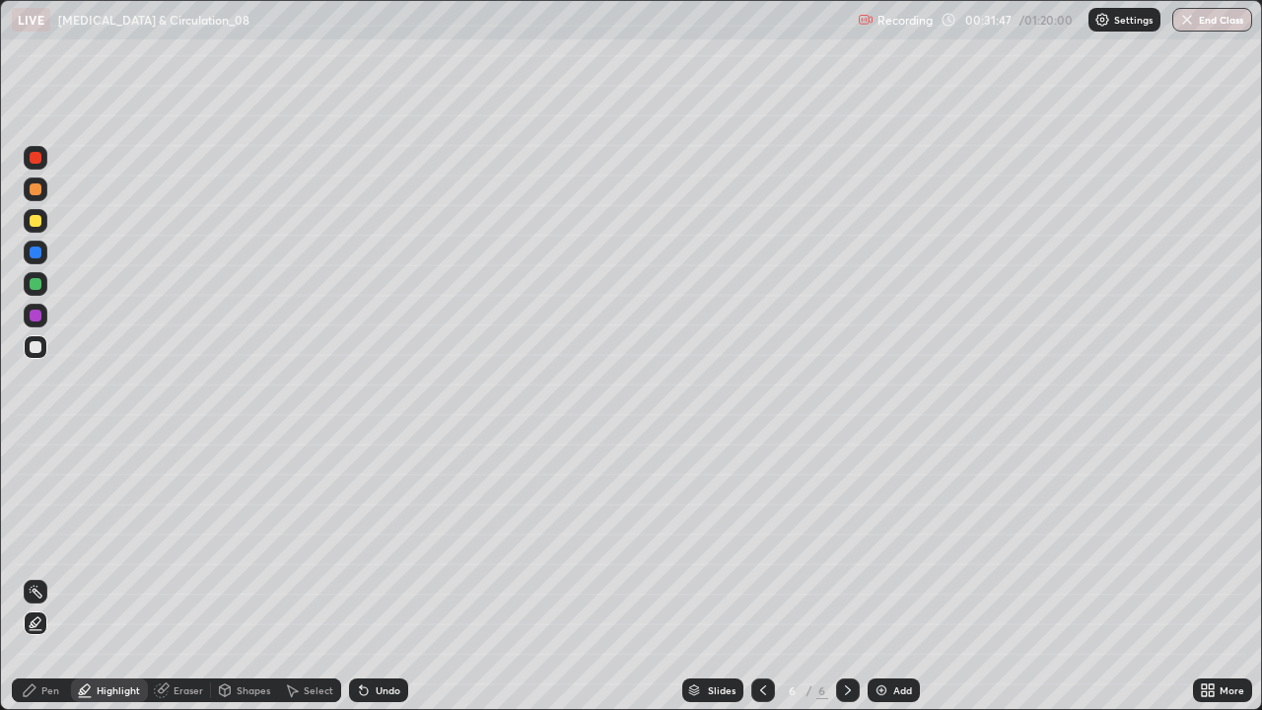
click at [31, 161] on div at bounding box center [36, 158] width 12 height 12
click at [34, 576] on div "Pen" at bounding box center [41, 690] width 59 height 24
click at [45, 353] on div at bounding box center [36, 347] width 24 height 24
click at [35, 159] on div at bounding box center [36, 158] width 12 height 12
click at [36, 347] on div at bounding box center [36, 347] width 12 height 12
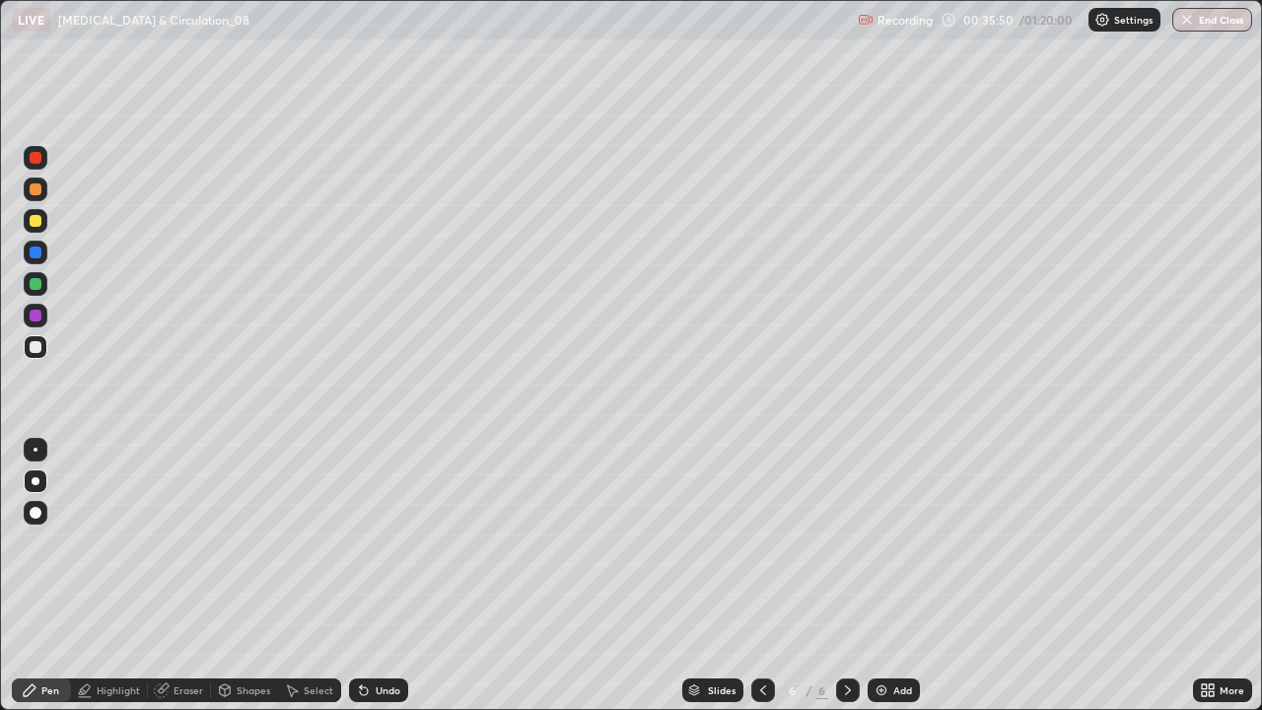
click at [38, 260] on div at bounding box center [36, 253] width 24 height 24
click at [134, 576] on div "Highlight" at bounding box center [109, 689] width 77 height 39
click at [116, 576] on div "Highlight" at bounding box center [109, 690] width 77 height 24
click at [376, 576] on div "Undo" at bounding box center [388, 690] width 25 height 10
click at [43, 576] on div "Pen" at bounding box center [50, 690] width 18 height 10
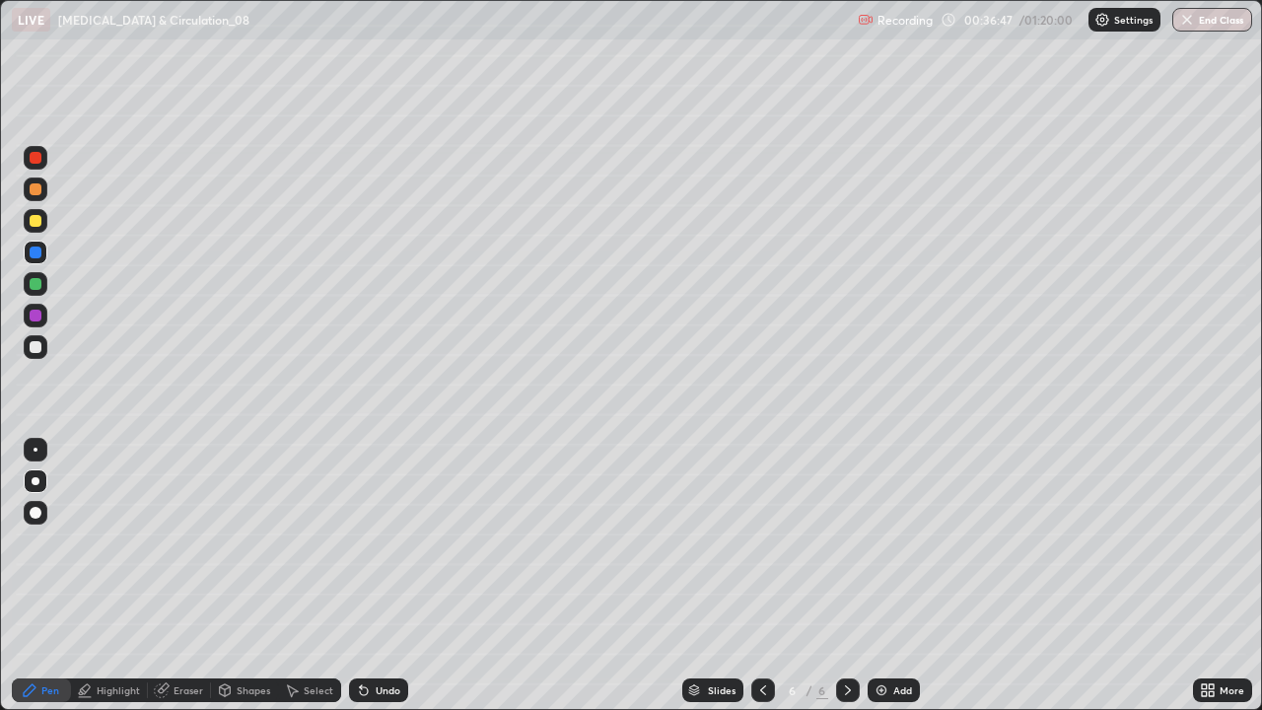
click at [49, 346] on div at bounding box center [36, 347] width 32 height 32
click at [38, 161] on div at bounding box center [36, 158] width 12 height 12
click at [36, 252] on div at bounding box center [36, 252] width 12 height 12
click at [1102, 576] on div "Slides 6 / 6 Add" at bounding box center [800, 689] width 785 height 39
click at [1210, 576] on icon at bounding box center [1211, 686] width 5 height 5
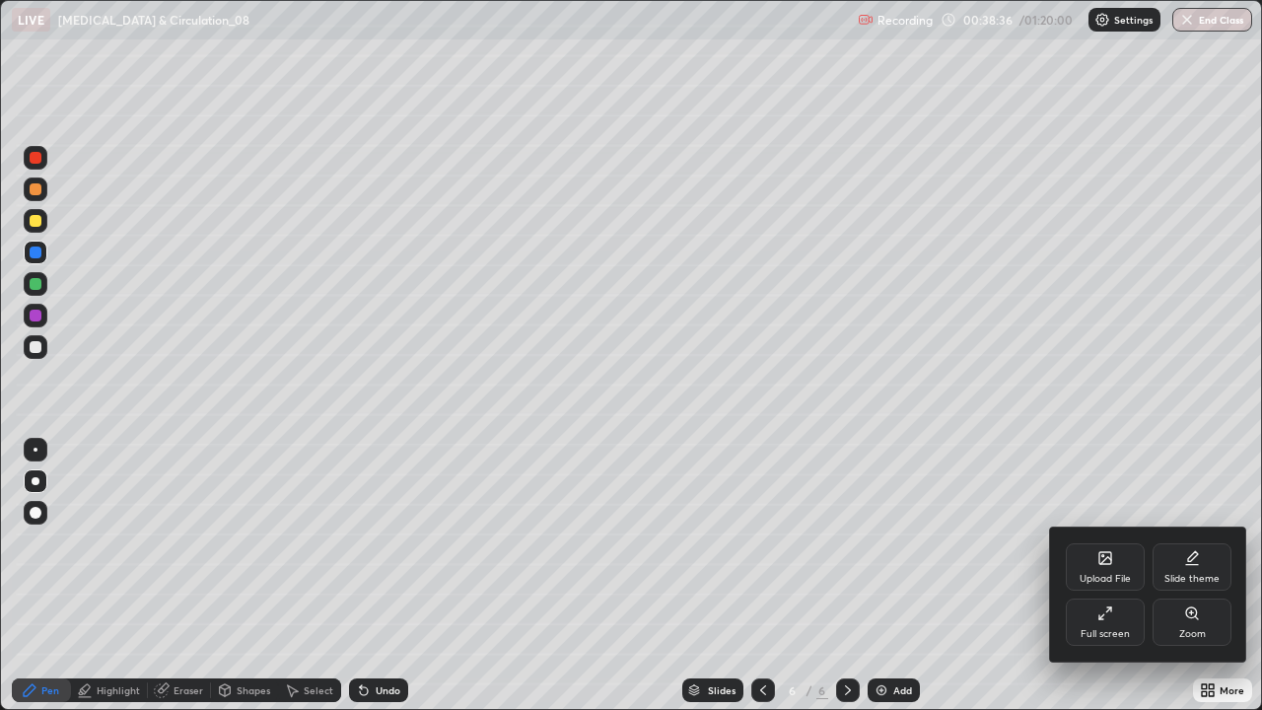
click at [1110, 576] on div "Full screen" at bounding box center [1105, 621] width 79 height 47
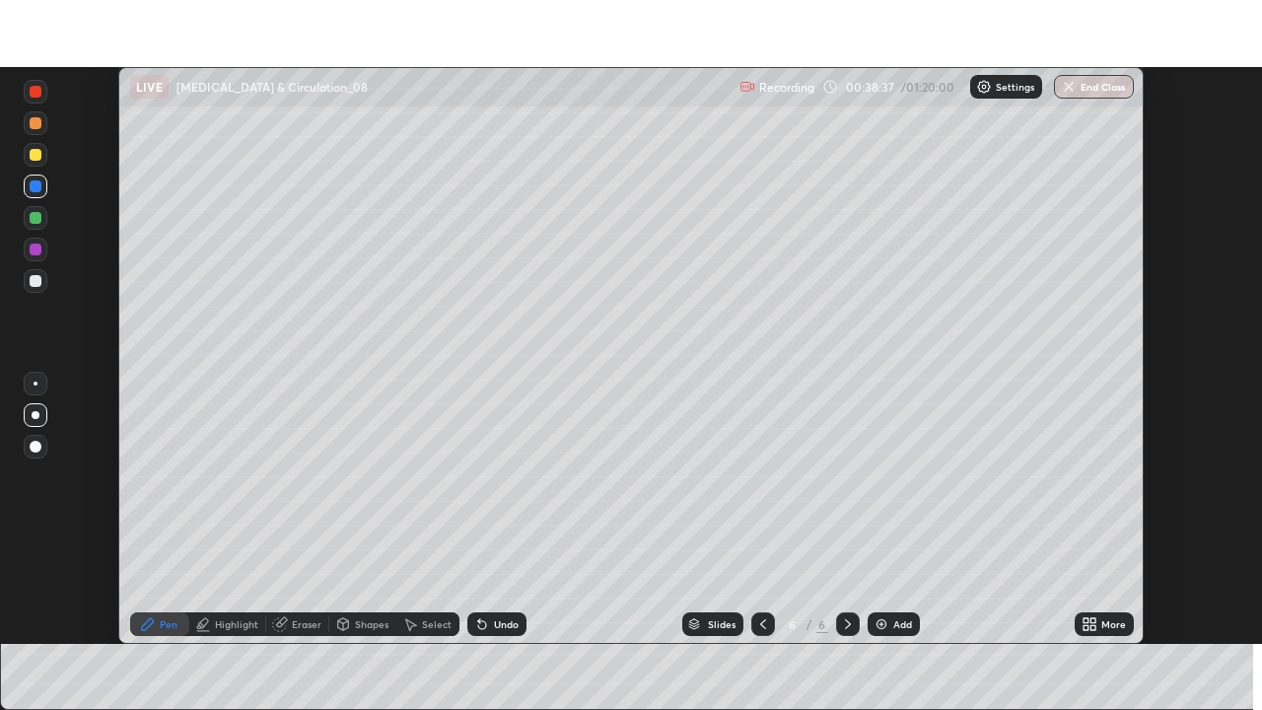
scroll to position [98003, 97317]
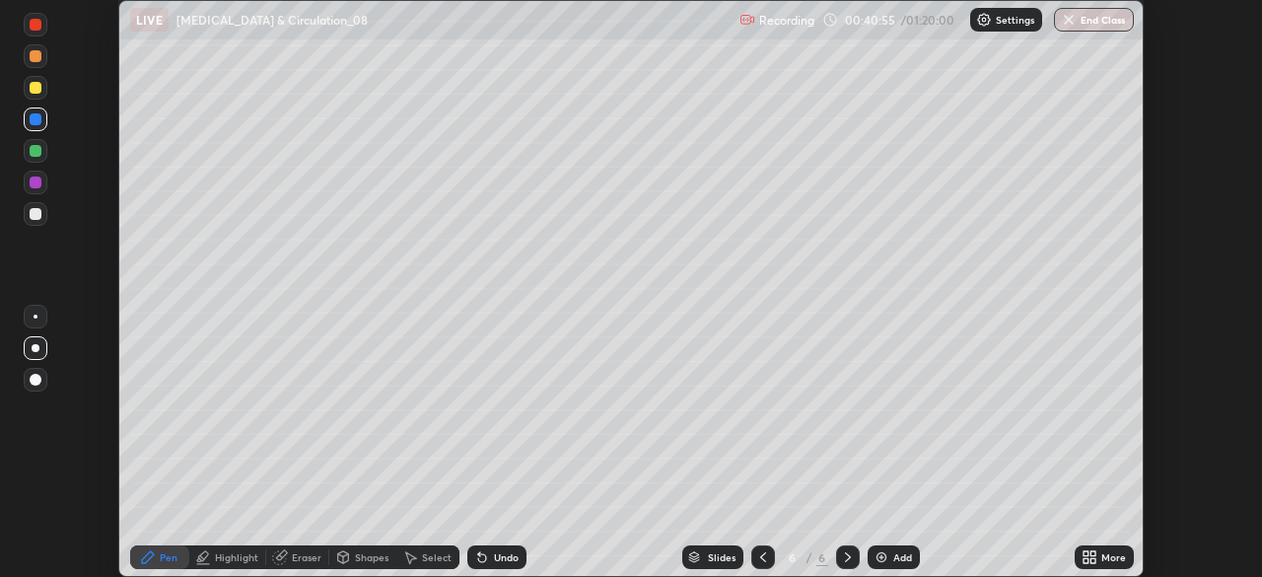
click at [1100, 551] on div "More" at bounding box center [1104, 557] width 59 height 24
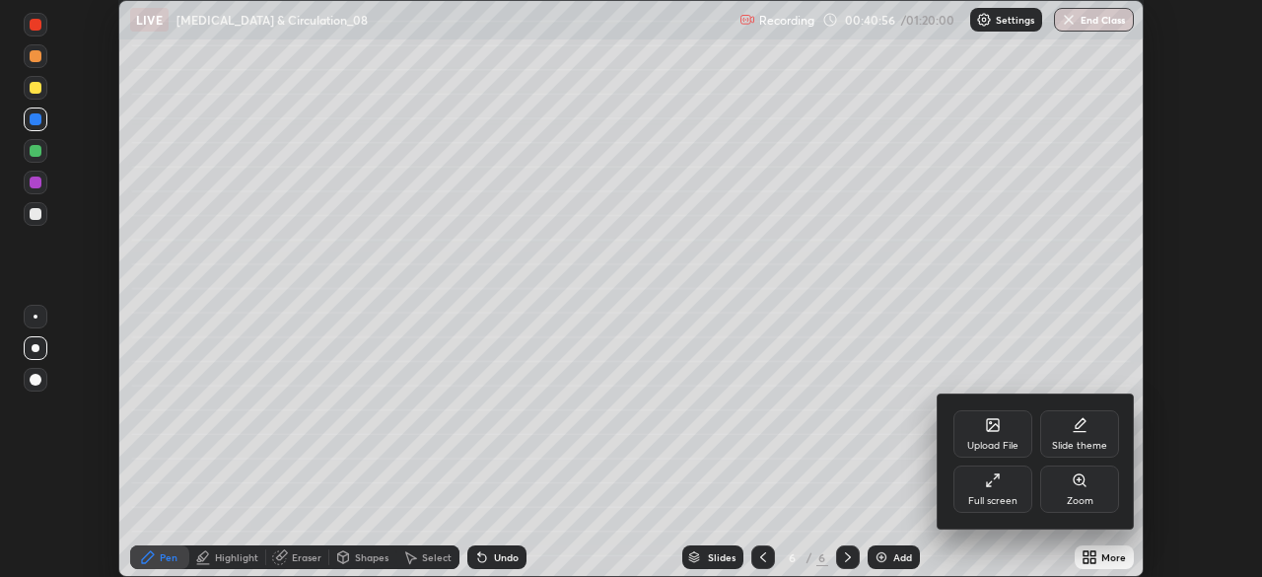
click at [1002, 500] on div "Full screen" at bounding box center [992, 501] width 49 height 10
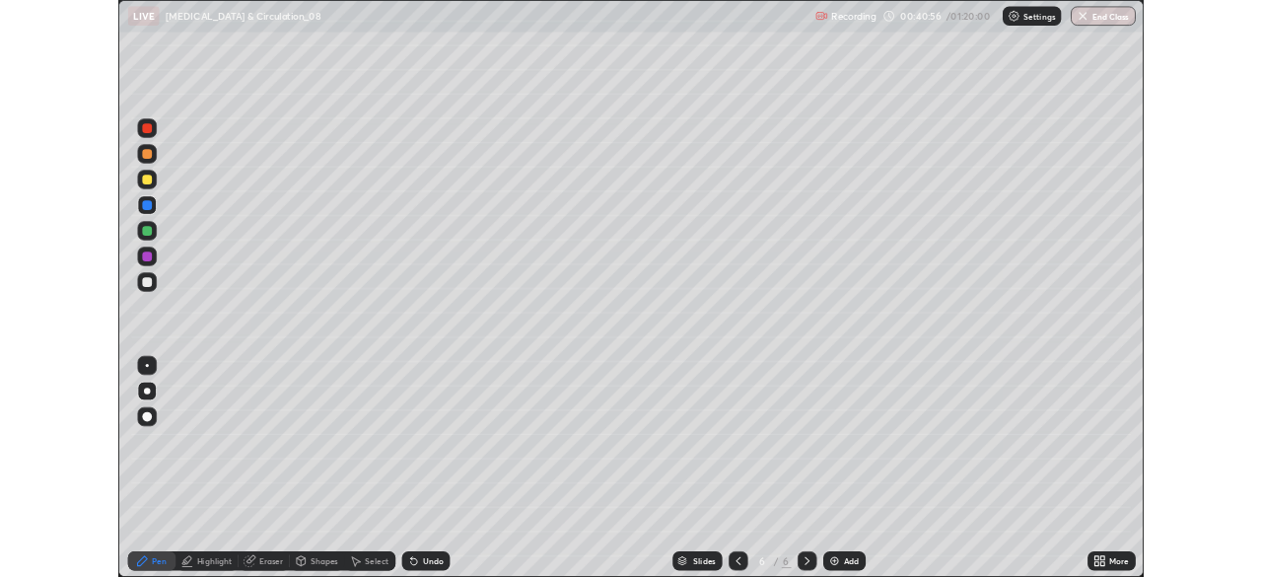
scroll to position [710, 1262]
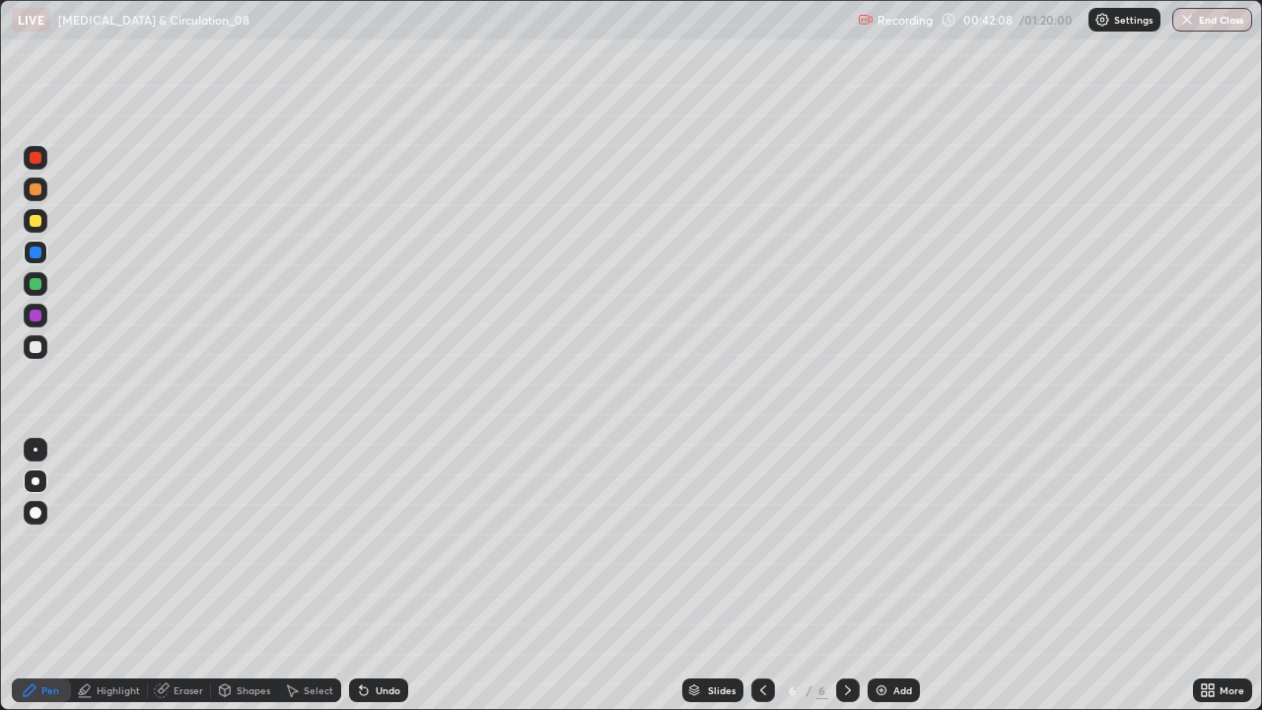
click at [37, 348] on div at bounding box center [36, 347] width 12 height 12
click at [893, 576] on div "Add" at bounding box center [902, 690] width 19 height 10
click at [1210, 576] on icon at bounding box center [1211, 693] width 5 height 5
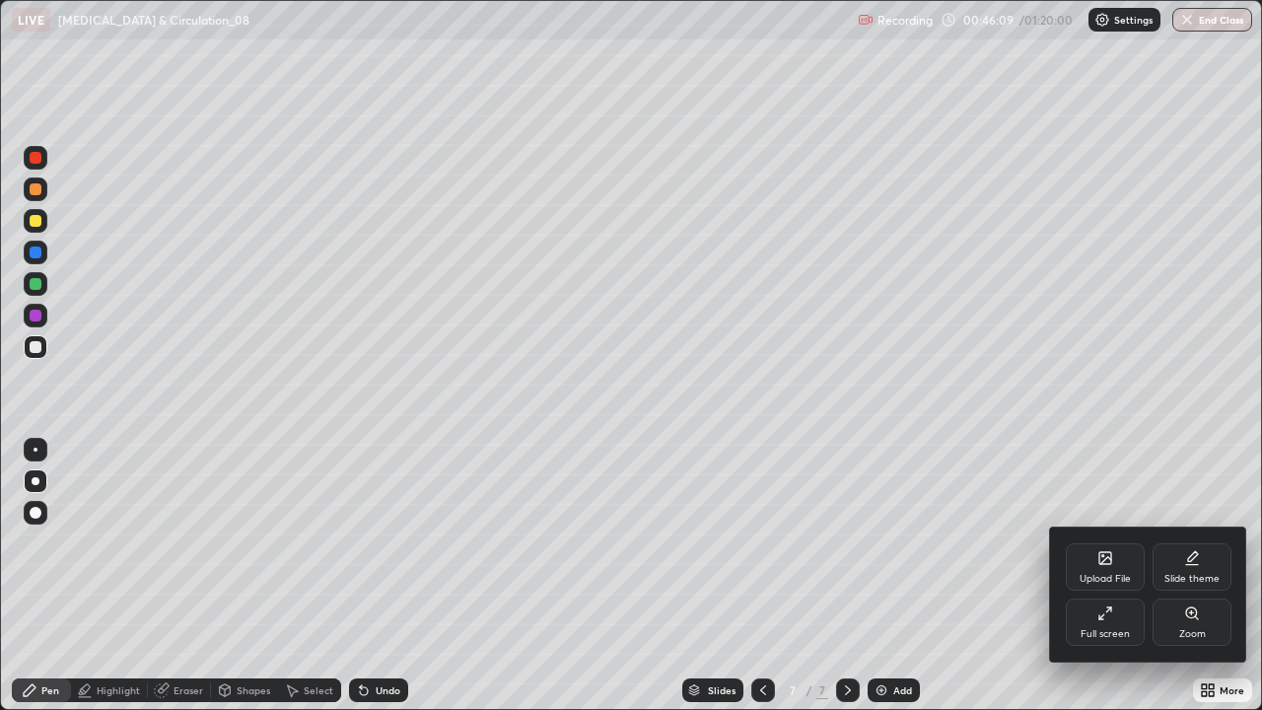
click at [1076, 576] on div "Full screen" at bounding box center [1105, 621] width 79 height 47
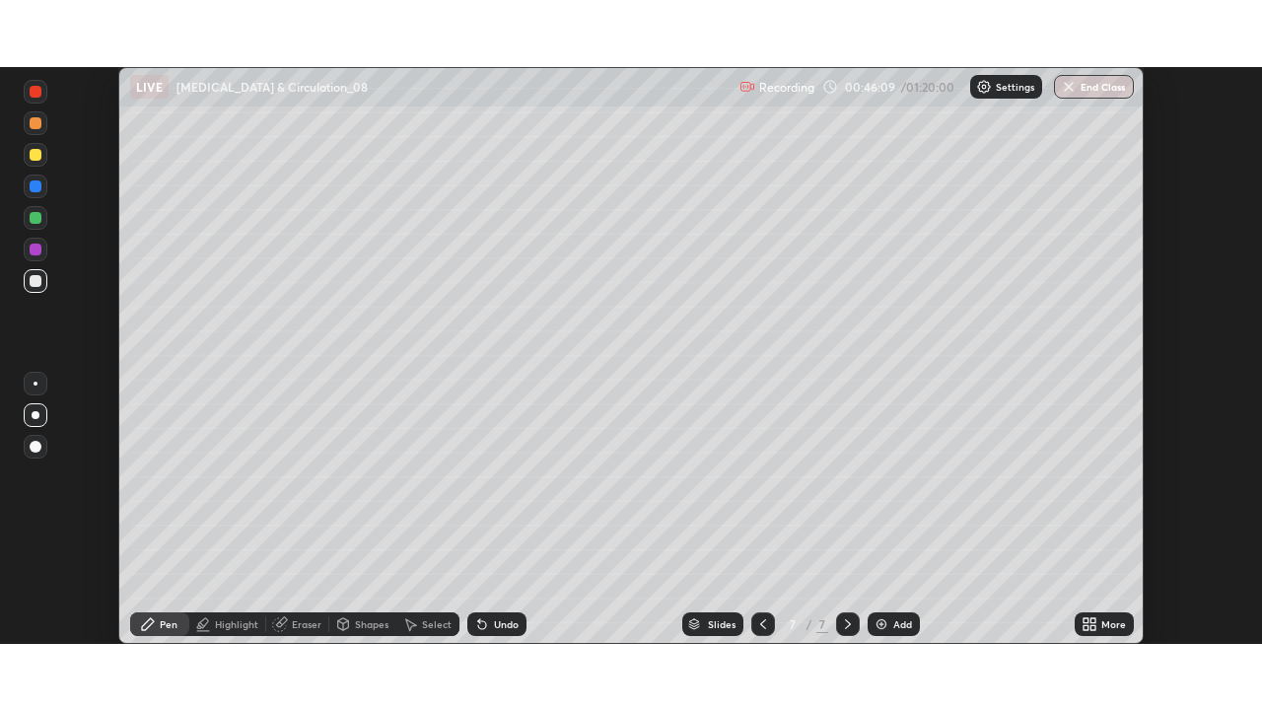
scroll to position [98003, 97317]
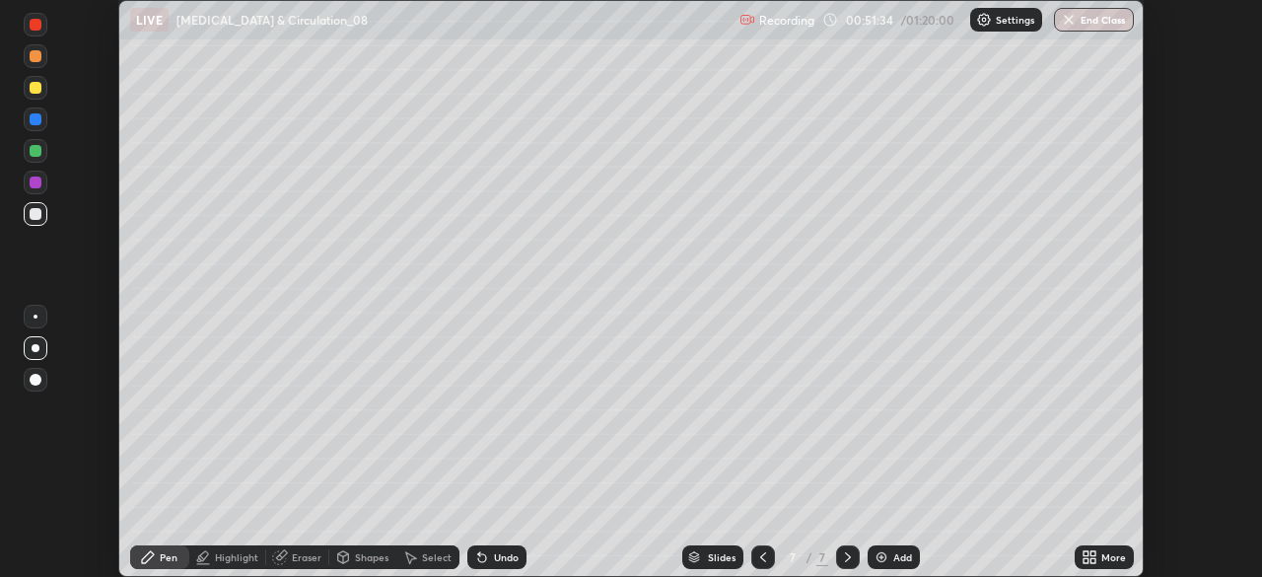
click at [1085, 553] on icon at bounding box center [1085, 553] width 5 height 5
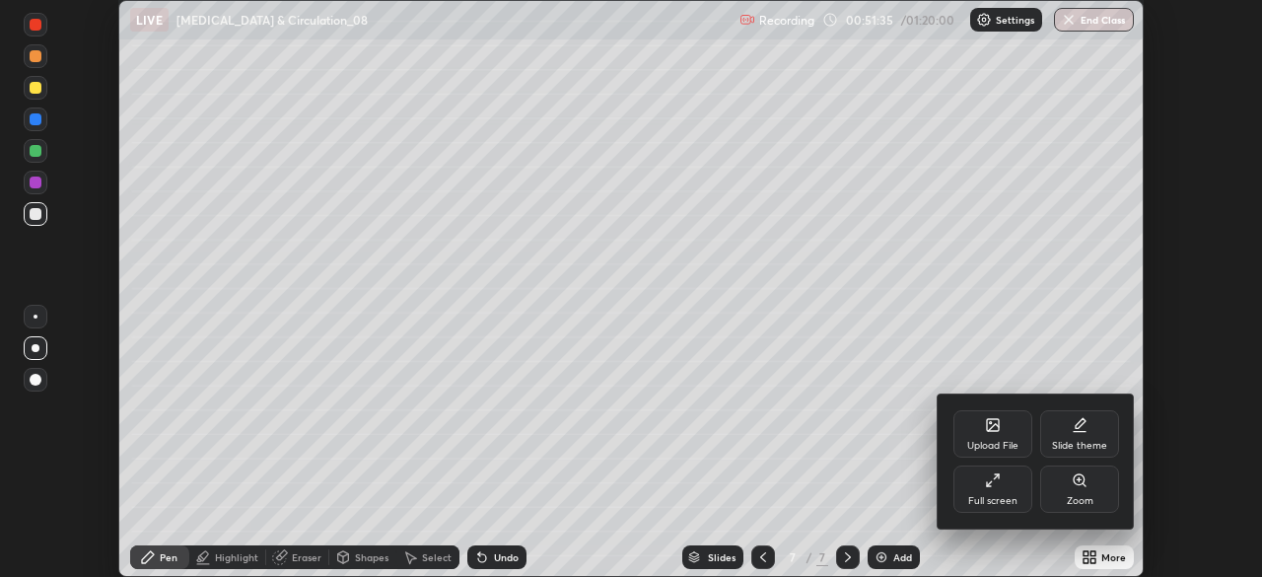
click at [1002, 496] on div "Full screen" at bounding box center [992, 501] width 49 height 10
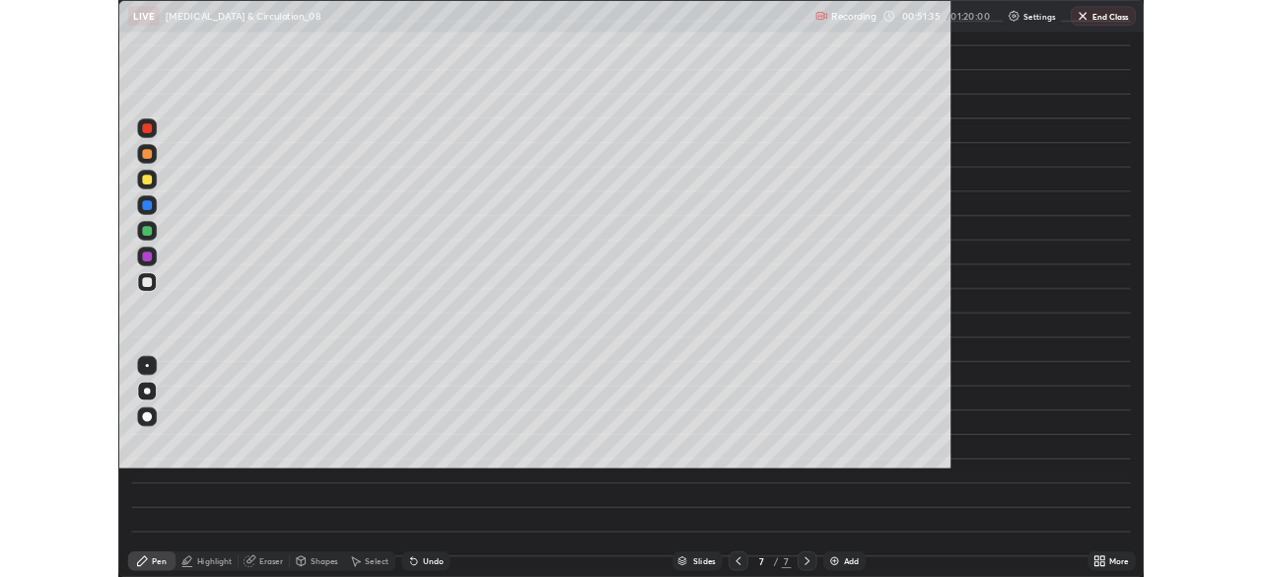
scroll to position [710, 1262]
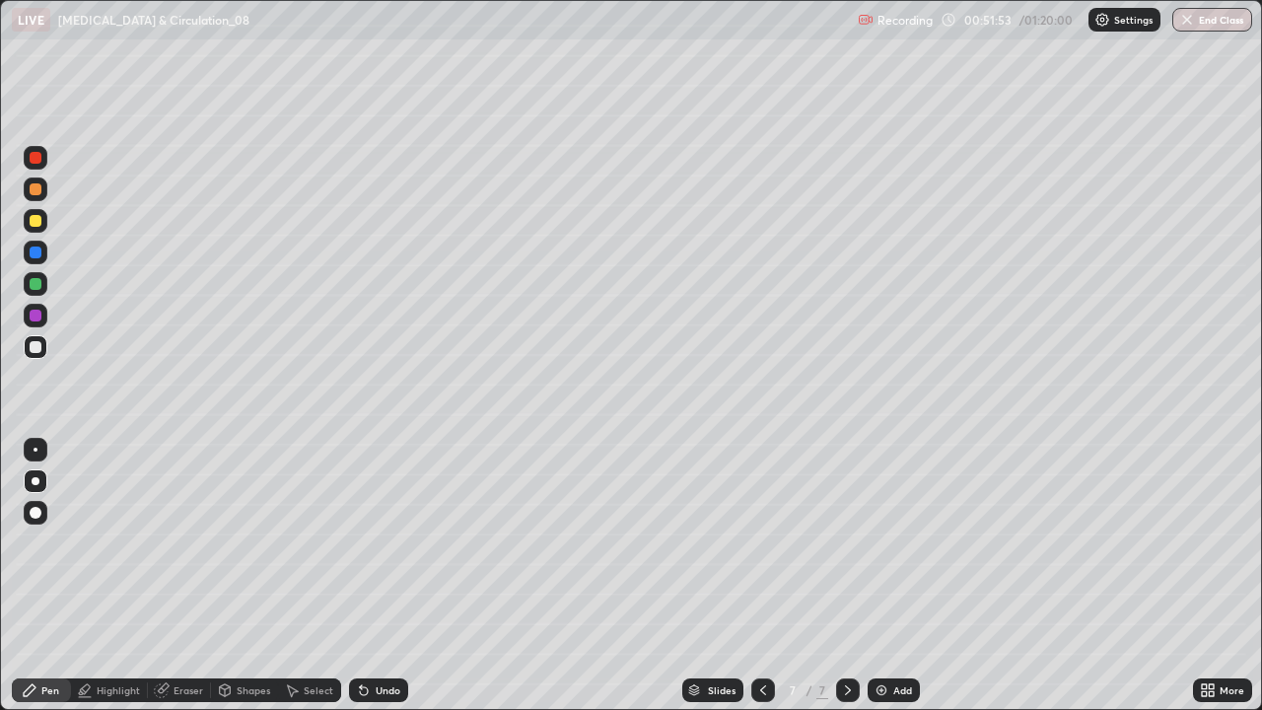
click at [761, 576] on icon at bounding box center [763, 690] width 16 height 16
click at [846, 576] on icon at bounding box center [848, 690] width 16 height 16
click at [30, 230] on div at bounding box center [36, 221] width 24 height 24
click at [43, 353] on div at bounding box center [36, 347] width 24 height 24
click at [223, 576] on icon at bounding box center [225, 688] width 11 height 3
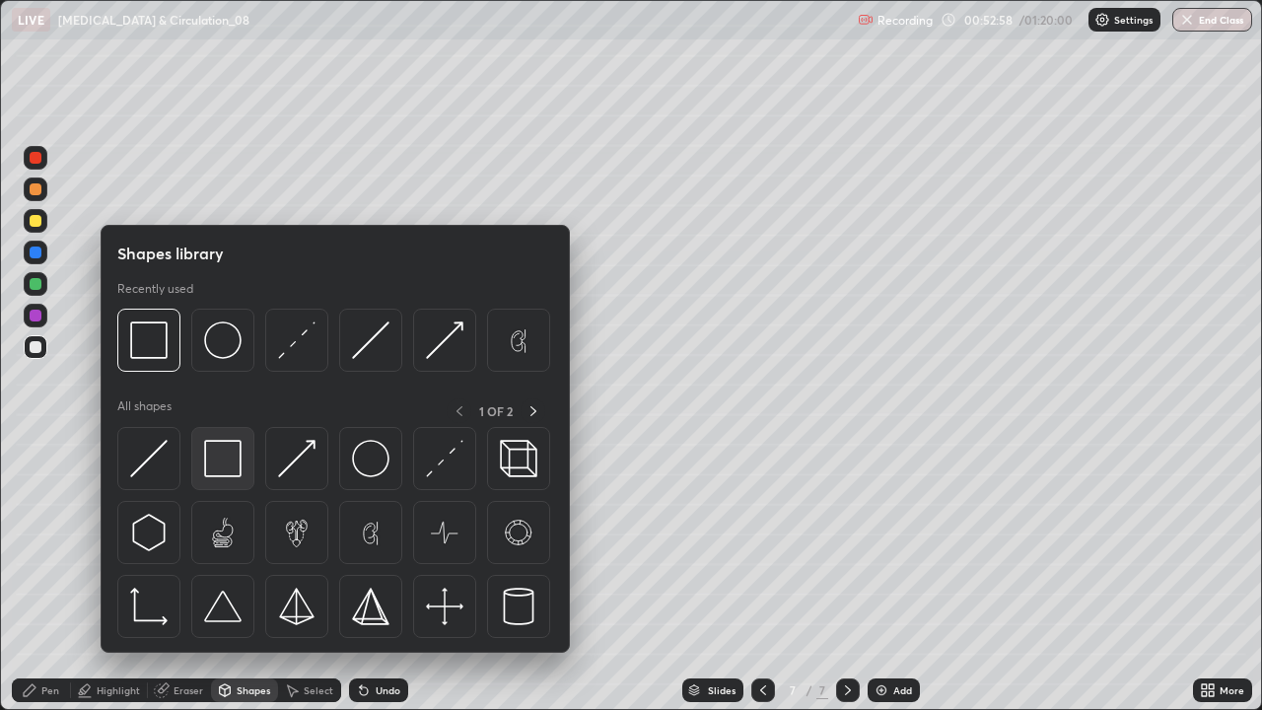
click at [220, 465] on img at bounding box center [222, 458] width 37 height 37
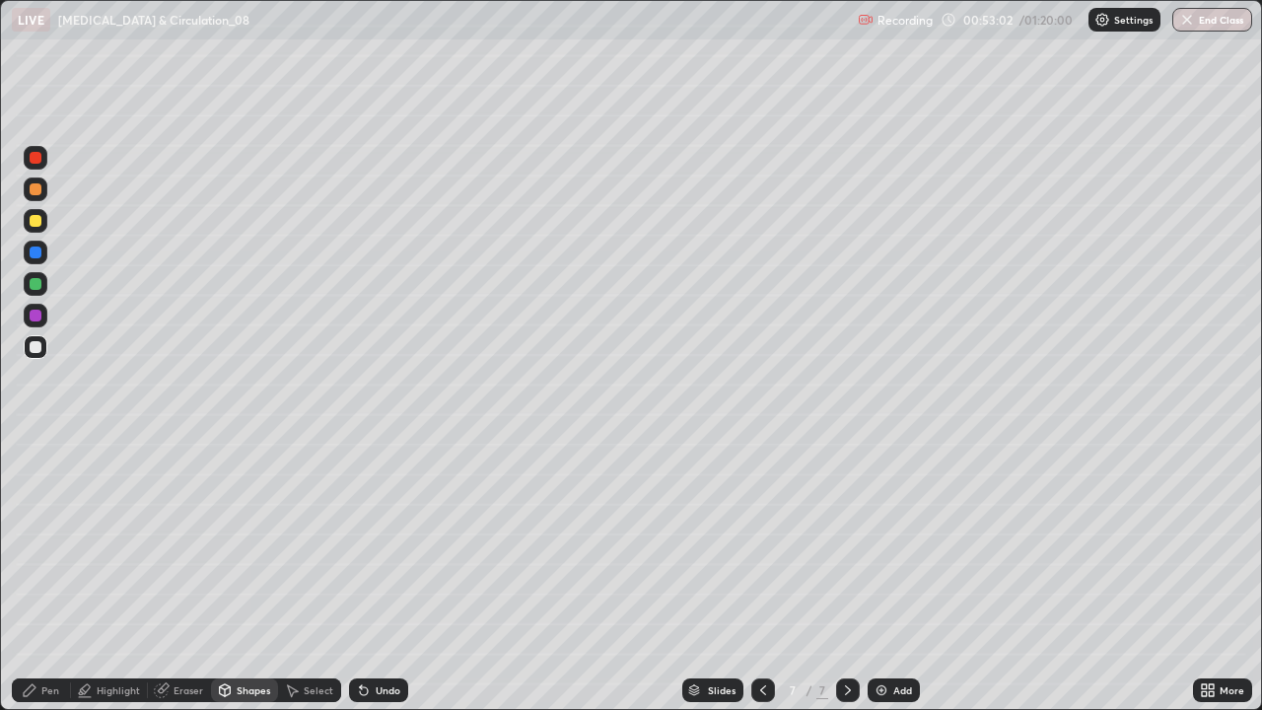
click at [46, 187] on div at bounding box center [36, 189] width 24 height 24
click at [42, 576] on div "Pen" at bounding box center [41, 690] width 59 height 24
click at [376, 576] on div "Undo" at bounding box center [388, 690] width 25 height 10
click at [752, 576] on div at bounding box center [763, 690] width 24 height 24
click at [846, 576] on icon at bounding box center [848, 690] width 16 height 16
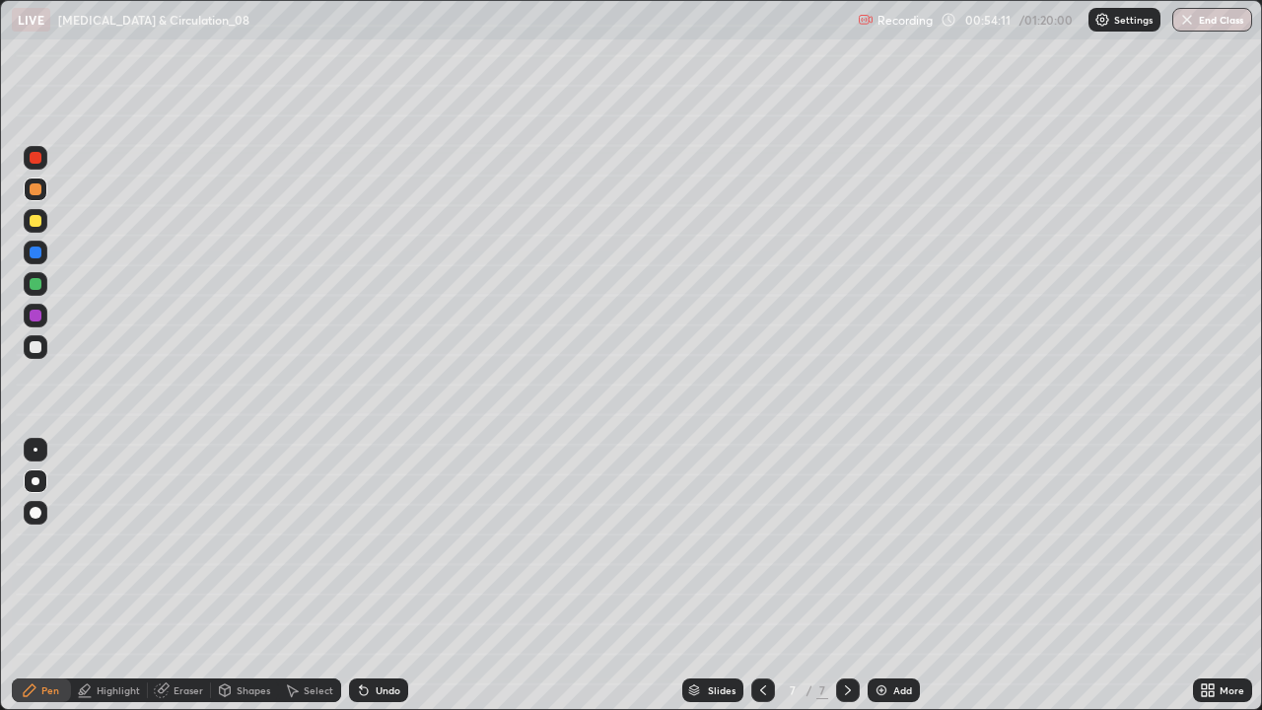
click at [35, 348] on div at bounding box center [36, 347] width 12 height 12
click at [39, 162] on div at bounding box center [36, 158] width 12 height 12
click at [37, 347] on div at bounding box center [36, 347] width 12 height 12
click at [43, 230] on div at bounding box center [36, 221] width 24 height 24
click at [37, 165] on div at bounding box center [36, 158] width 24 height 24
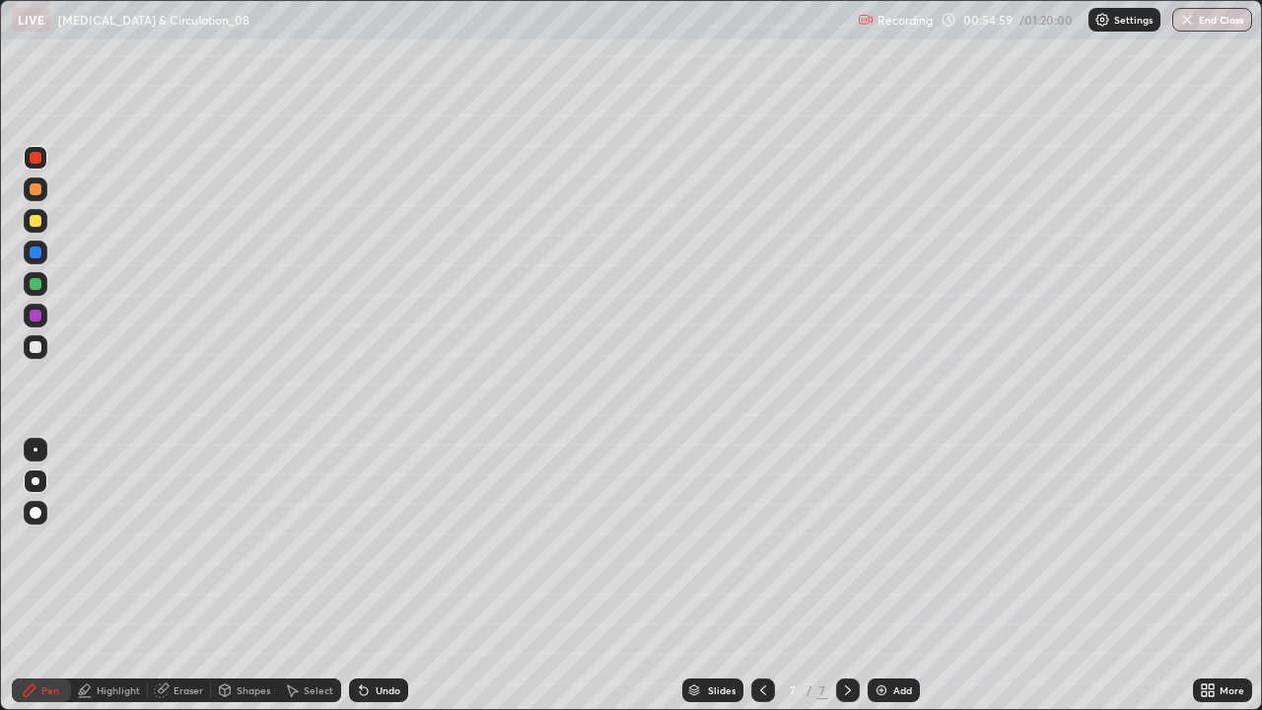
click at [35, 252] on div at bounding box center [36, 252] width 12 height 12
click at [36, 161] on div at bounding box center [36, 158] width 12 height 12
click at [38, 197] on div at bounding box center [36, 189] width 24 height 24
click at [42, 353] on div at bounding box center [36, 347] width 24 height 24
click at [894, 576] on div "Add" at bounding box center [902, 690] width 19 height 10
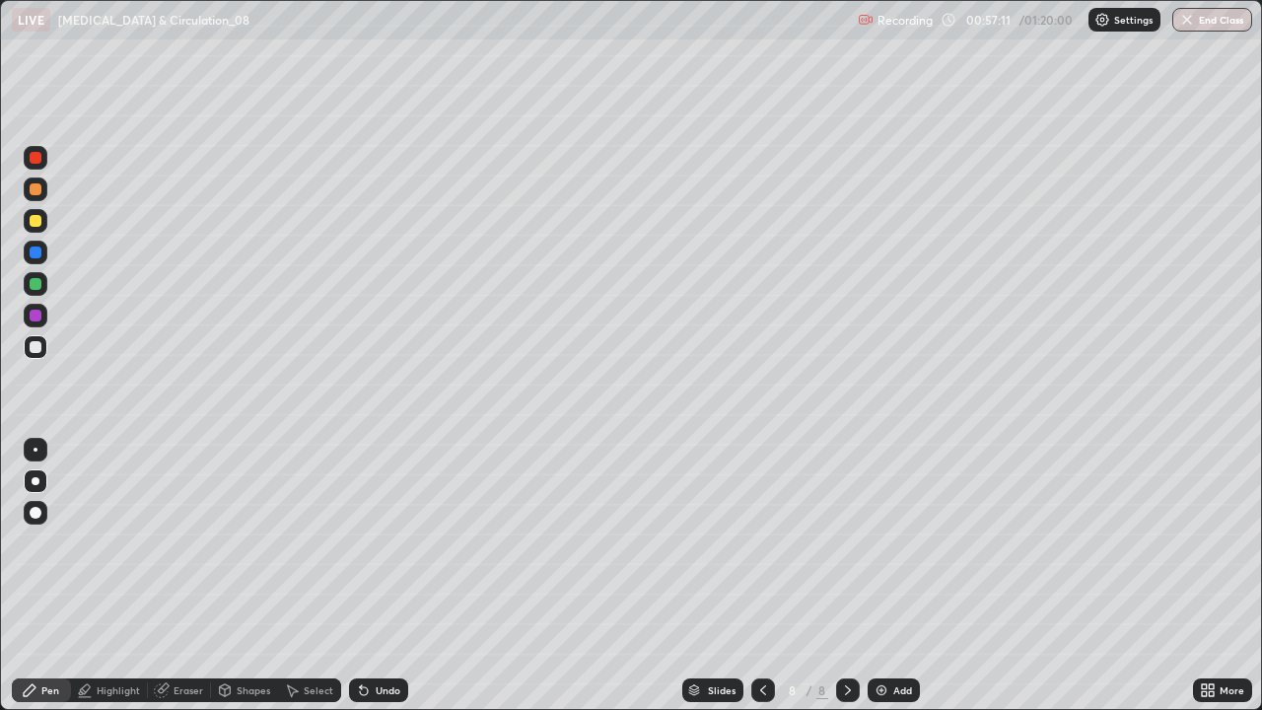
click at [231, 576] on icon at bounding box center [225, 690] width 16 height 16
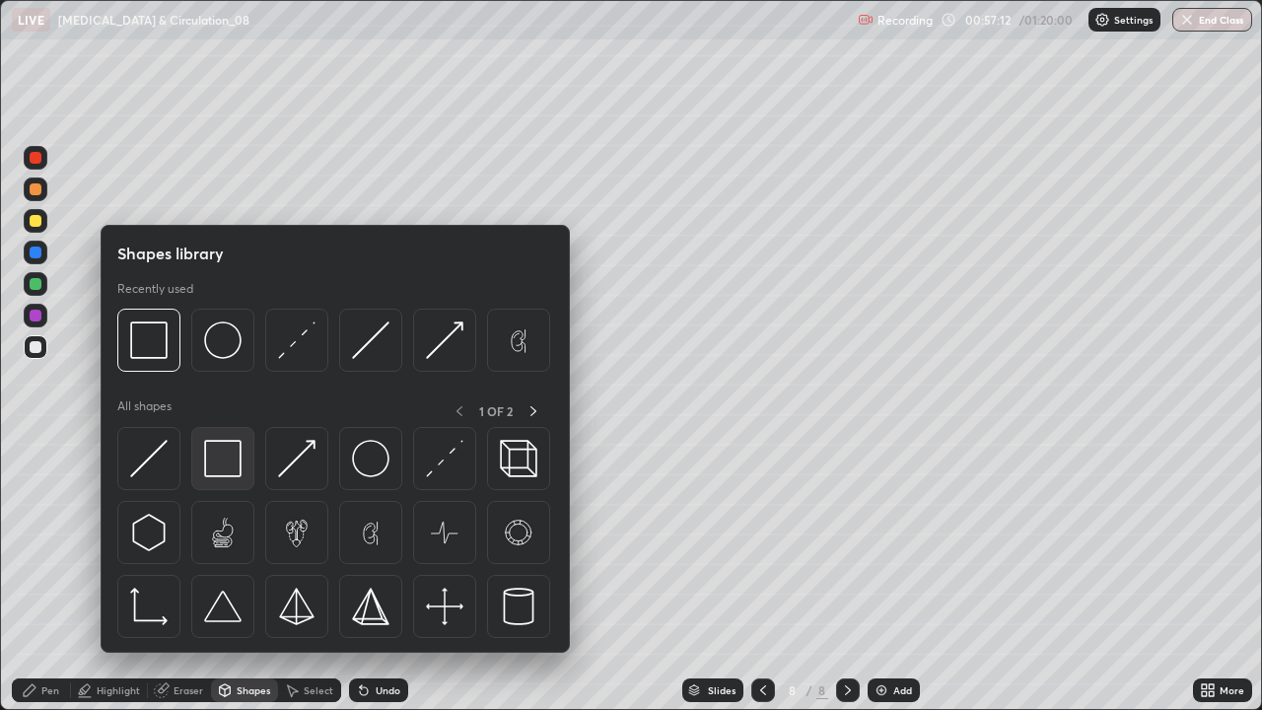
click at [215, 464] on img at bounding box center [222, 458] width 37 height 37
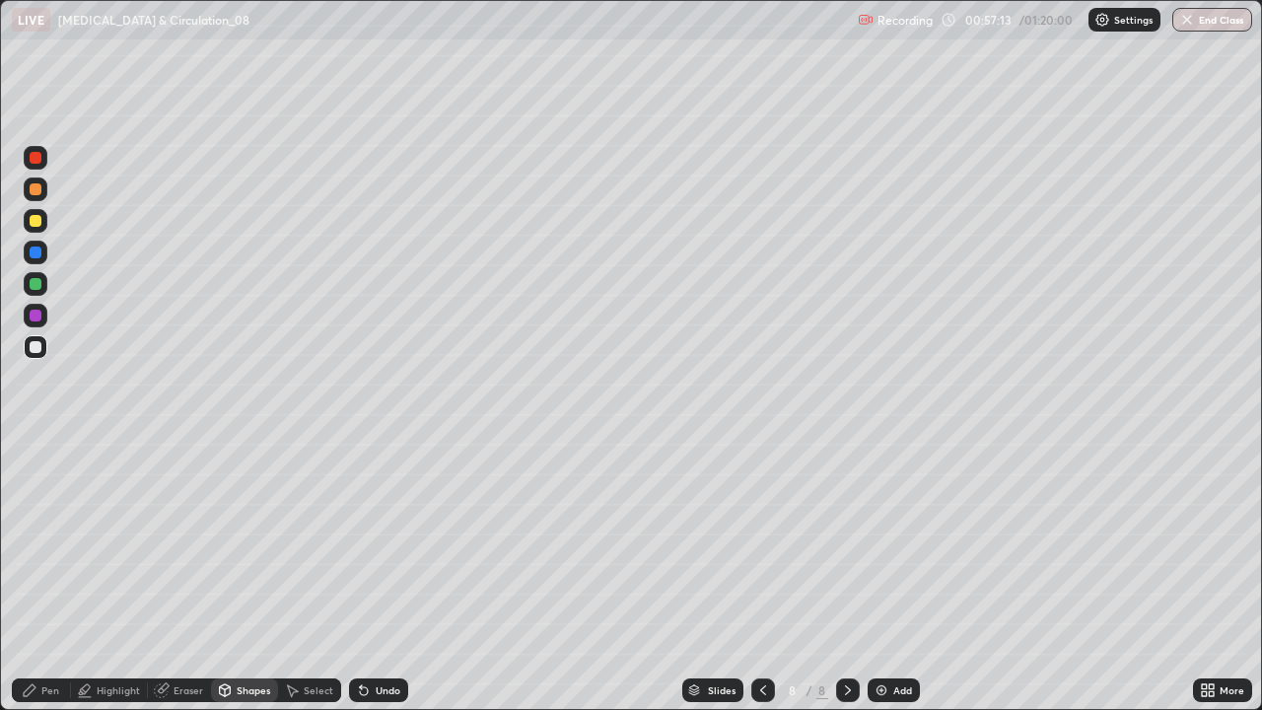
click at [43, 576] on div "Pen" at bounding box center [50, 690] width 18 height 10
click at [36, 193] on div at bounding box center [36, 189] width 12 height 12
click at [38, 349] on div at bounding box center [36, 347] width 12 height 12
click at [37, 228] on div at bounding box center [36, 221] width 24 height 24
click at [375, 576] on div "Undo" at bounding box center [378, 690] width 59 height 24
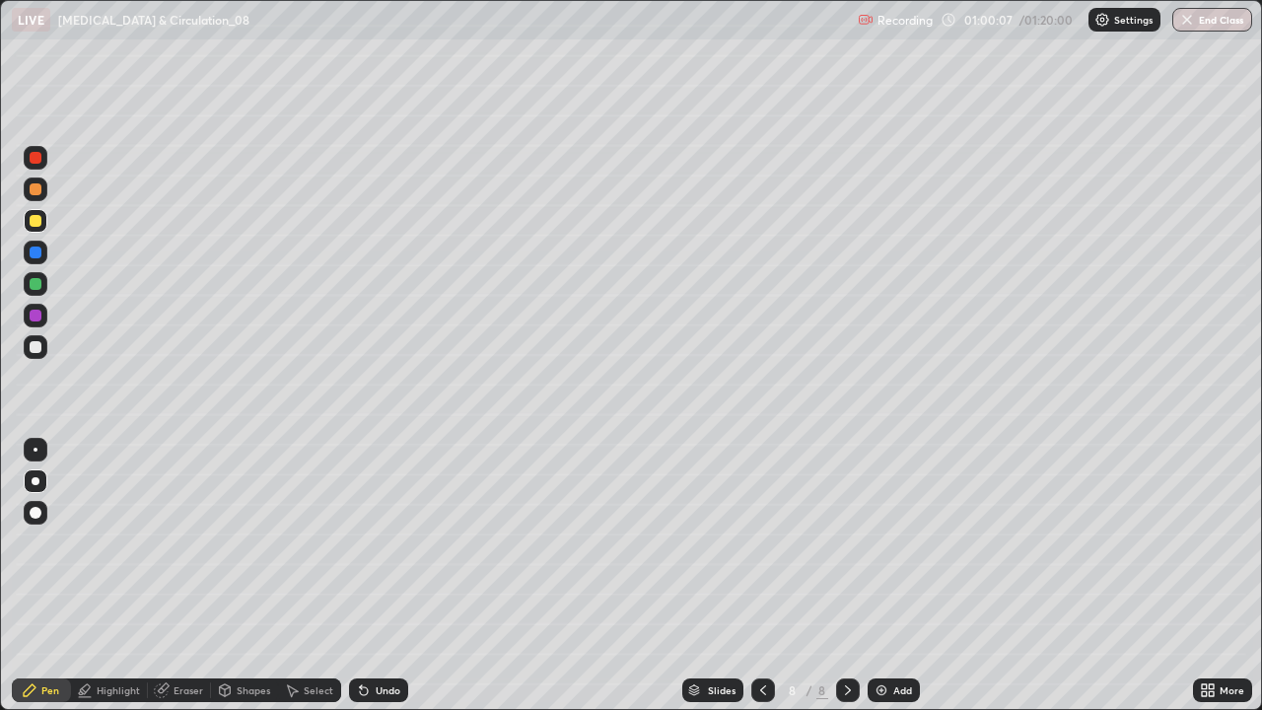
click at [35, 289] on div at bounding box center [36, 284] width 12 height 12
click at [376, 576] on div "Undo" at bounding box center [388, 690] width 25 height 10
click at [229, 576] on icon at bounding box center [225, 690] width 16 height 16
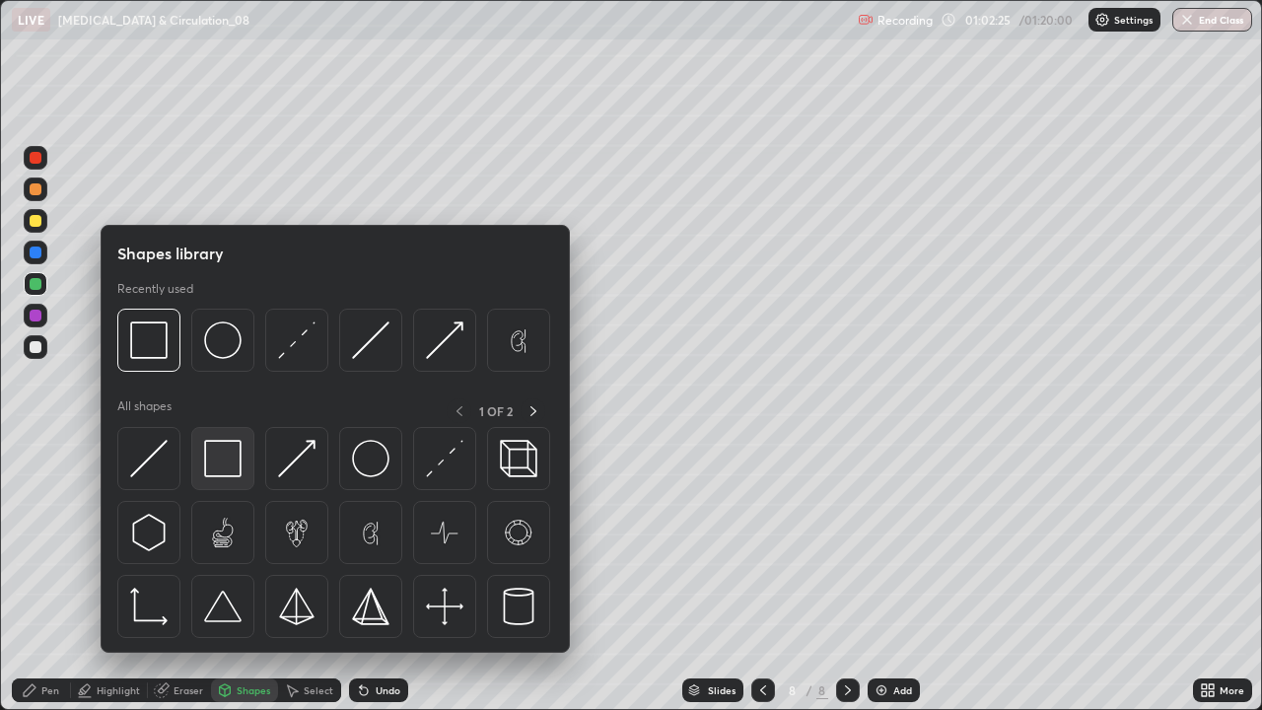
click at [219, 457] on img at bounding box center [222, 458] width 37 height 37
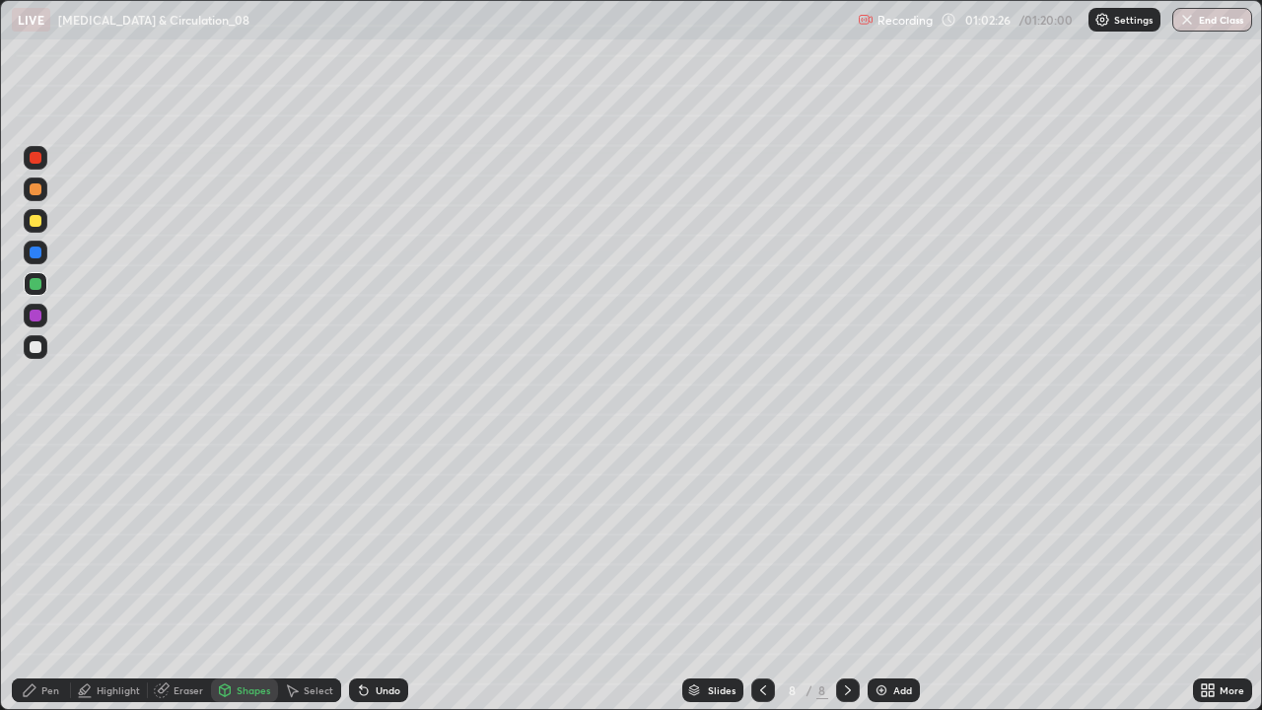
click at [35, 246] on div at bounding box center [36, 252] width 12 height 12
click at [21, 576] on div "Pen" at bounding box center [41, 690] width 59 height 24
click at [42, 352] on div at bounding box center [36, 347] width 24 height 24
click at [43, 287] on div at bounding box center [36, 284] width 24 height 24
click at [247, 576] on div "Shapes" at bounding box center [254, 690] width 34 height 10
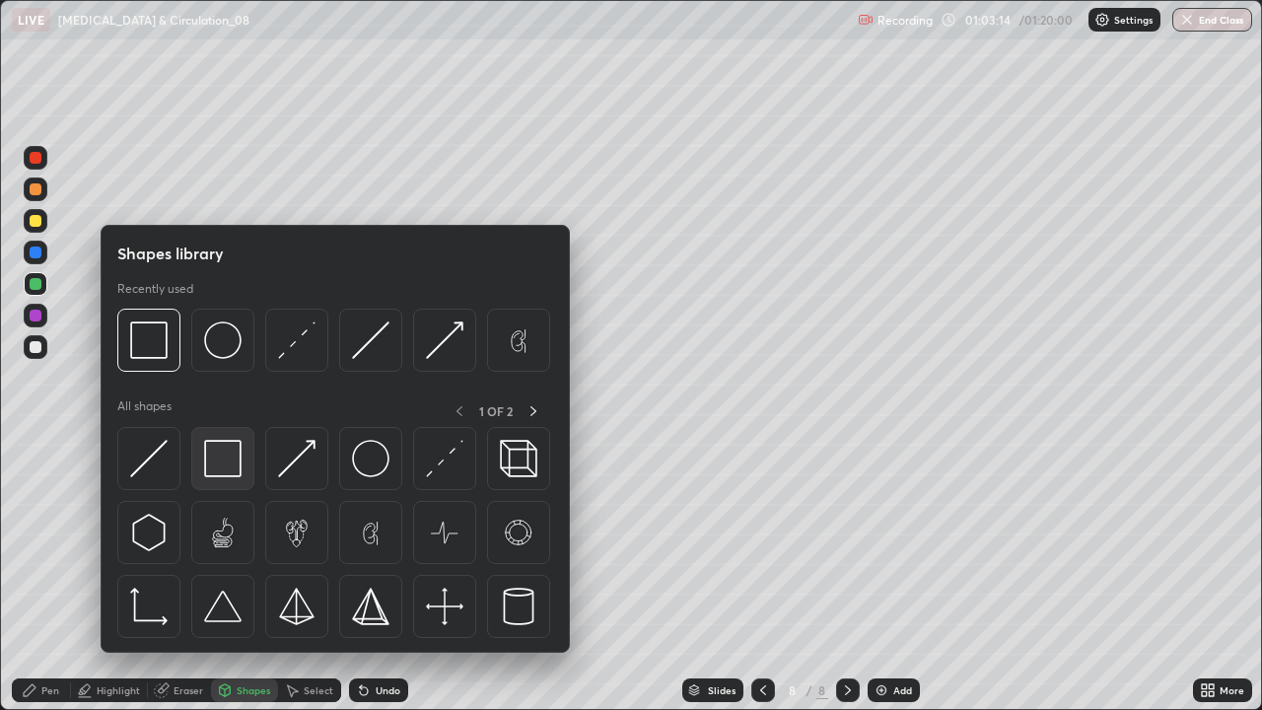
click at [230, 457] on img at bounding box center [222, 458] width 37 height 37
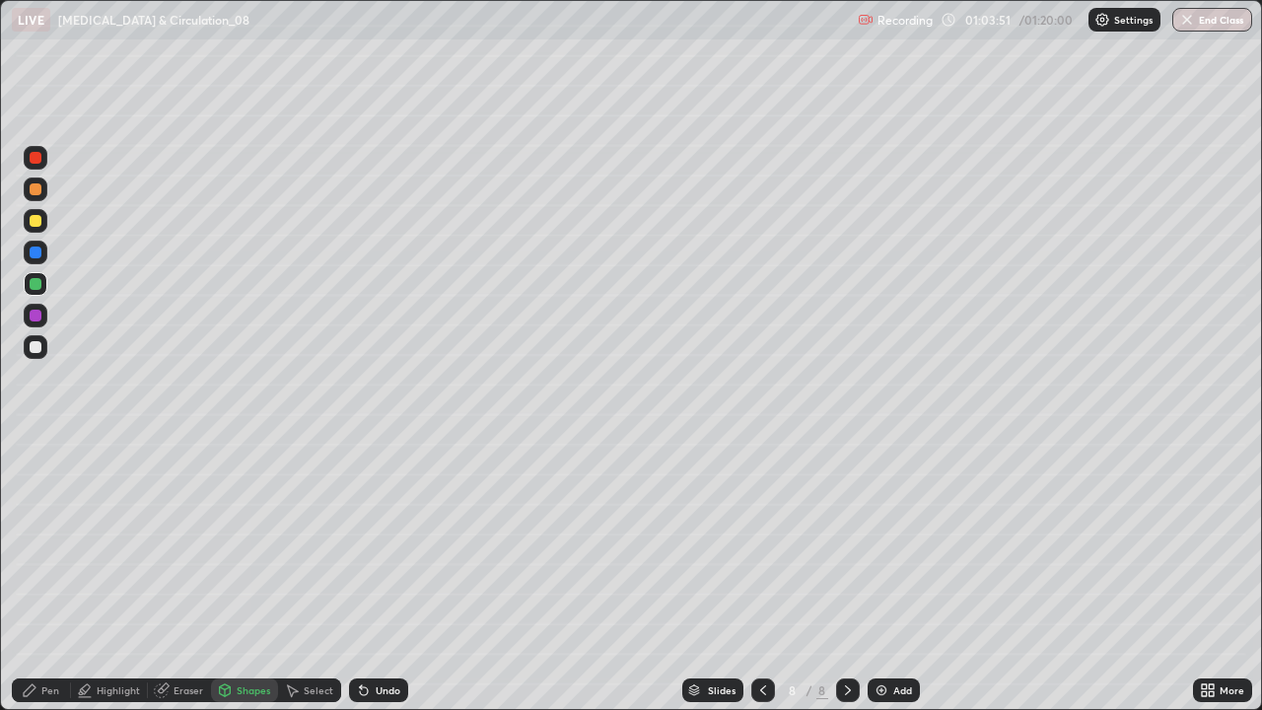
click at [35, 225] on div at bounding box center [36, 221] width 12 height 12
click at [35, 576] on icon at bounding box center [30, 690] width 16 height 16
click at [386, 576] on div "Undo" at bounding box center [388, 690] width 25 height 10
click at [239, 576] on div "Shapes" at bounding box center [254, 690] width 34 height 10
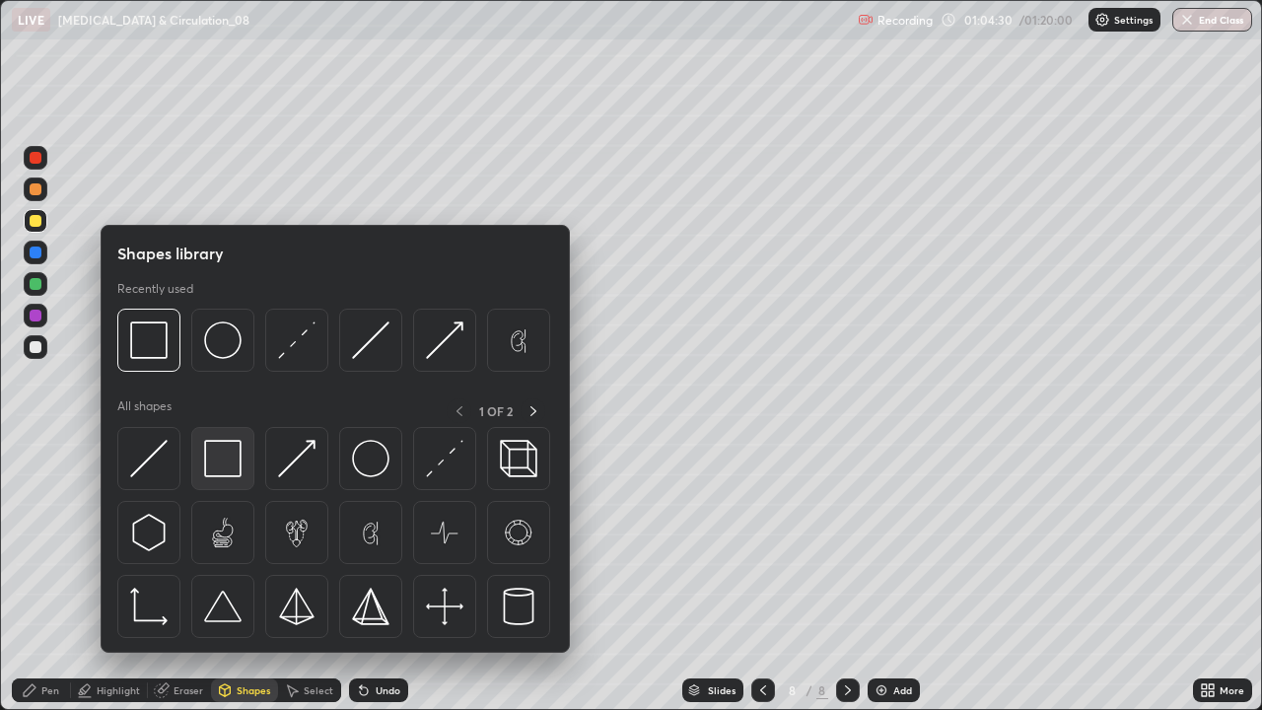
click at [226, 459] on img at bounding box center [222, 458] width 37 height 37
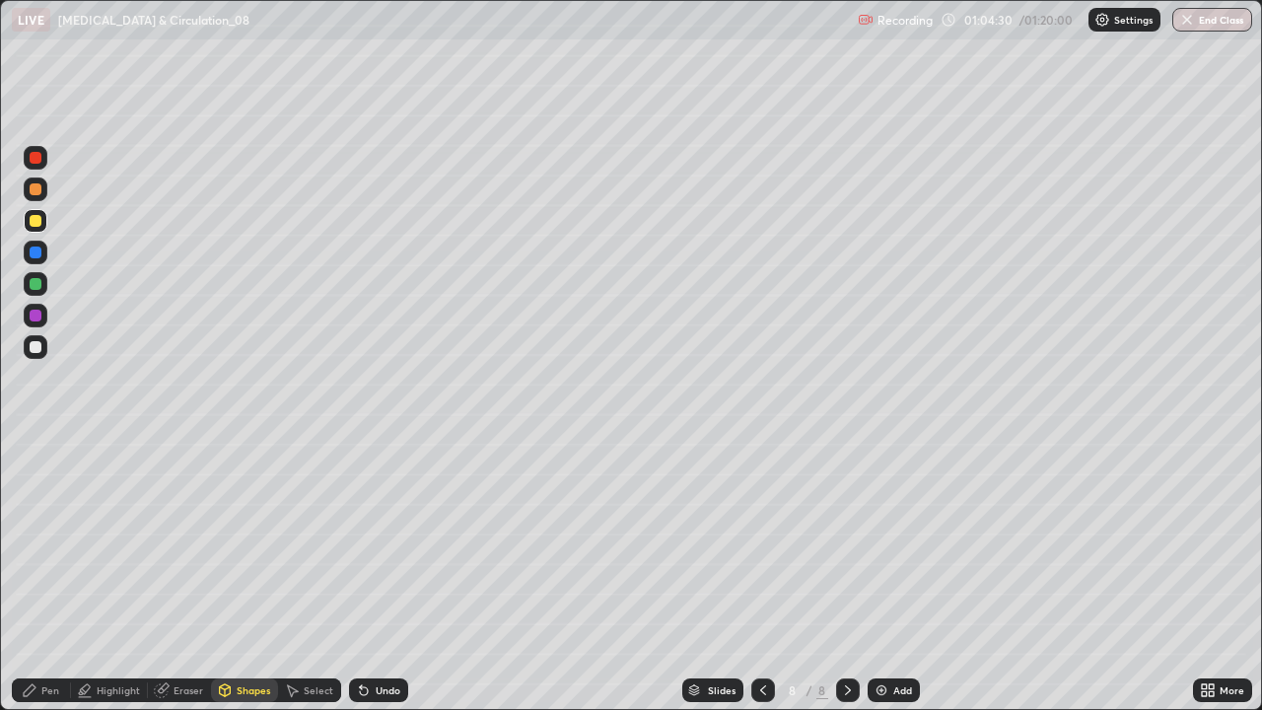
click at [36, 347] on div at bounding box center [36, 347] width 12 height 12
click at [57, 576] on div "Pen" at bounding box center [50, 690] width 18 height 10
click at [878, 576] on img at bounding box center [881, 690] width 16 height 16
click at [234, 576] on div "Shapes" at bounding box center [244, 690] width 67 height 24
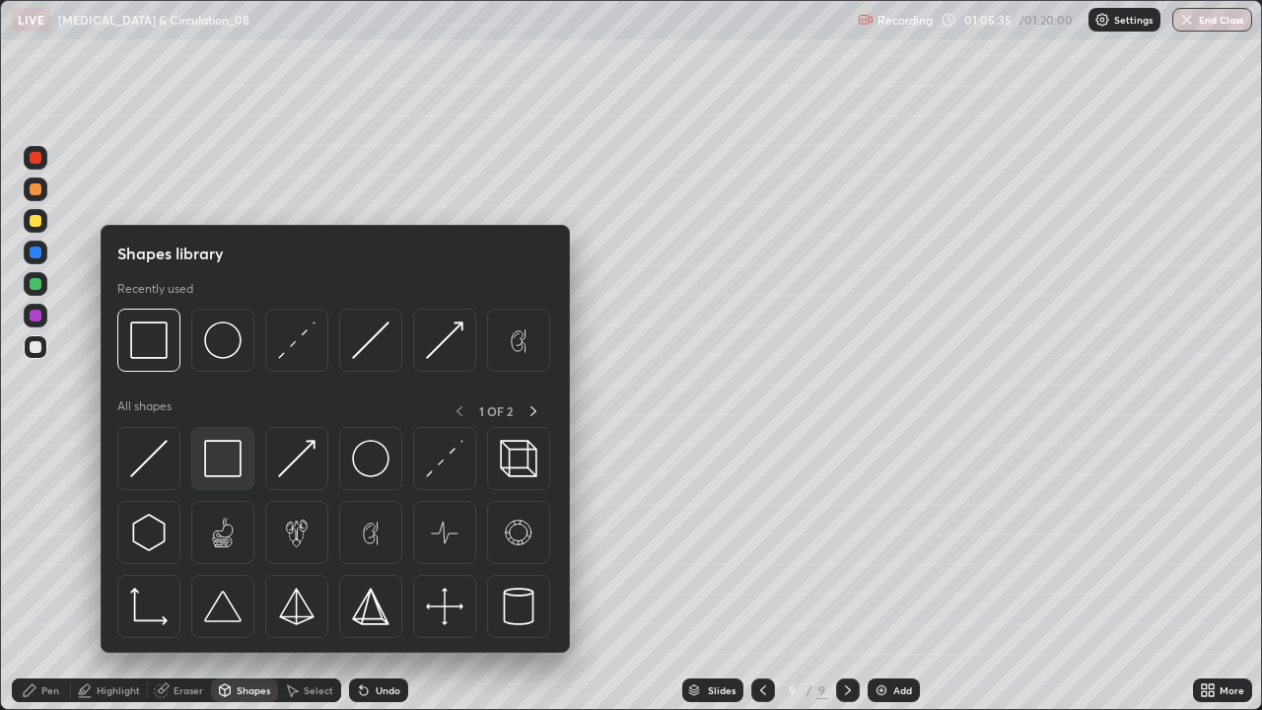
click at [221, 468] on img at bounding box center [222, 458] width 37 height 37
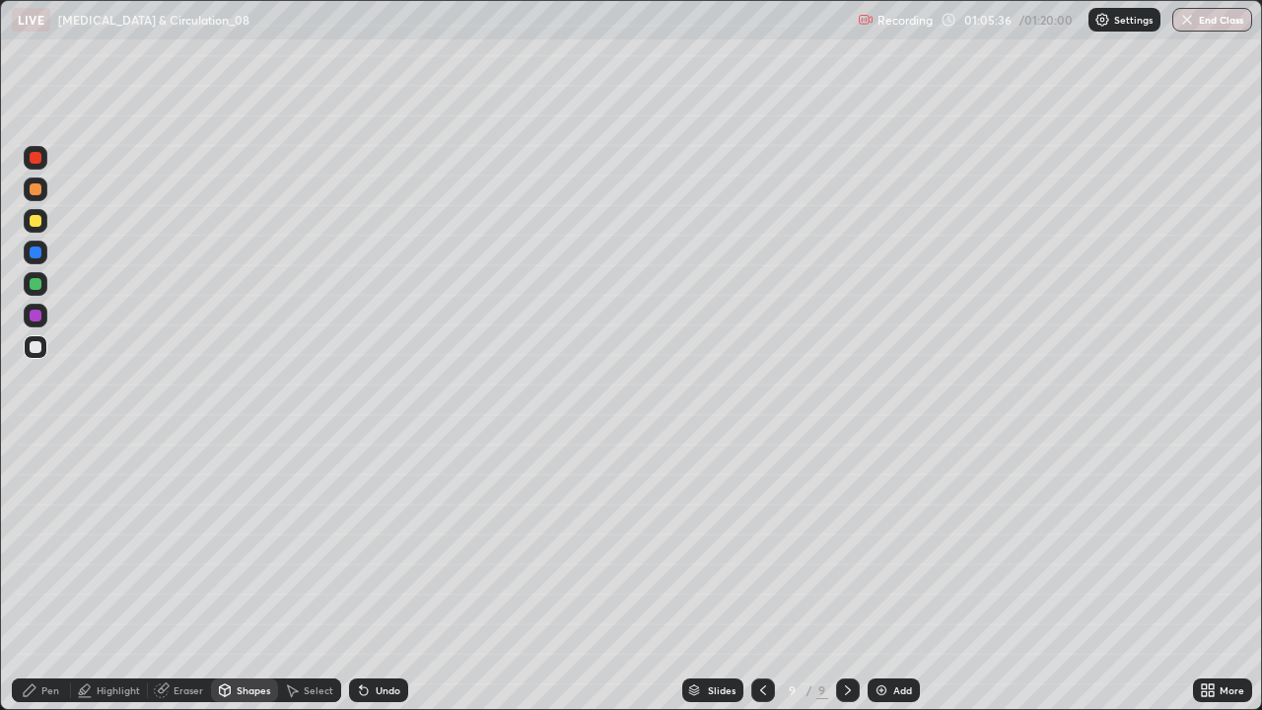
click at [37, 283] on div at bounding box center [36, 284] width 12 height 12
click at [36, 224] on div at bounding box center [36, 221] width 12 height 12
click at [46, 576] on div "Pen" at bounding box center [41, 690] width 59 height 24
click at [35, 348] on div at bounding box center [36, 347] width 12 height 12
click at [36, 194] on div at bounding box center [36, 189] width 12 height 12
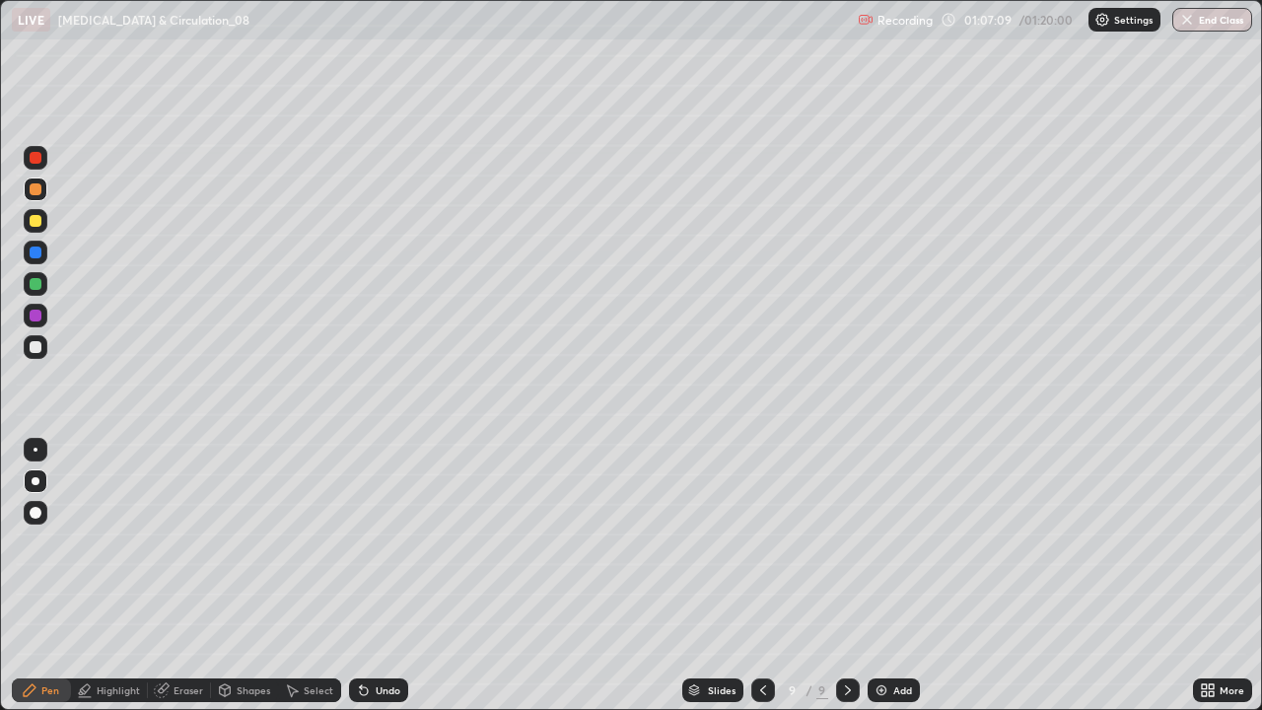
click at [36, 348] on div at bounding box center [36, 347] width 12 height 12
click at [33, 167] on div at bounding box center [36, 158] width 24 height 24
click at [43, 343] on div at bounding box center [36, 347] width 24 height 24
click at [760, 576] on icon at bounding box center [763, 690] width 6 height 10
click at [890, 576] on div "Add" at bounding box center [893, 690] width 52 height 24
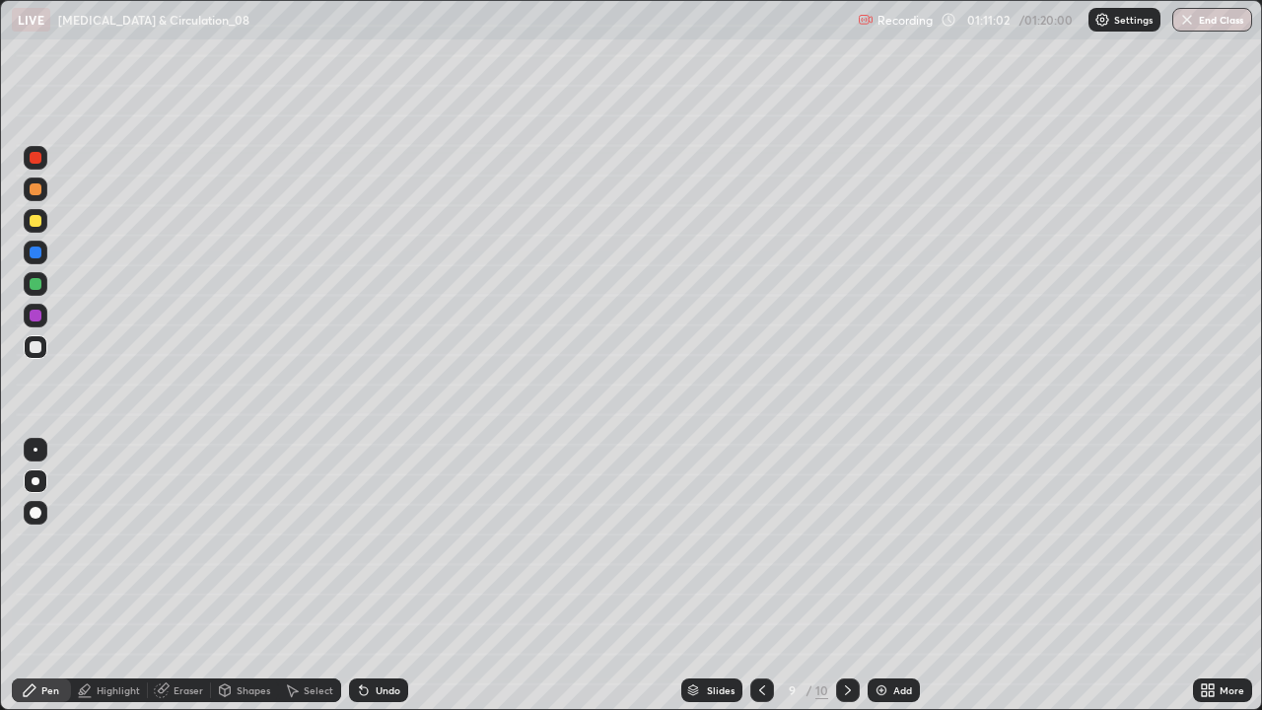
click at [38, 288] on div at bounding box center [36, 284] width 12 height 12
click at [36, 352] on div at bounding box center [36, 347] width 12 height 12
click at [881, 576] on img at bounding box center [881, 690] width 16 height 16
click at [174, 576] on div "Eraser" at bounding box center [188, 690] width 30 height 10
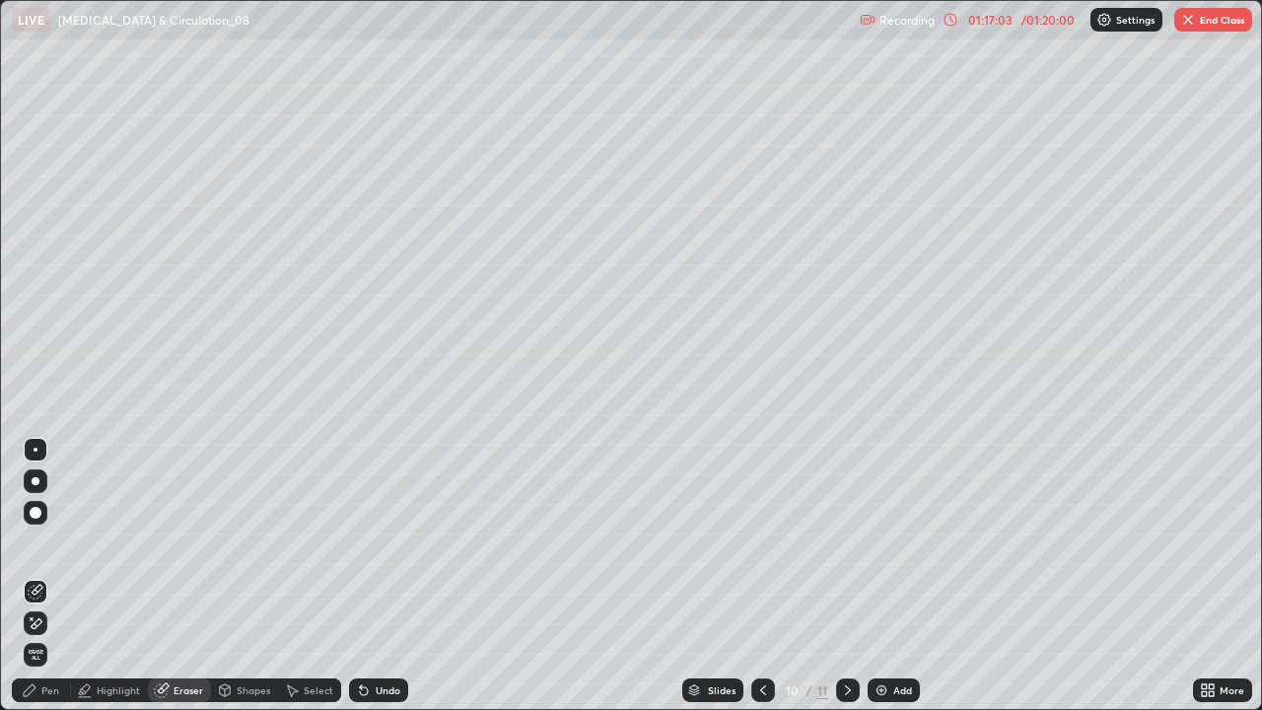
click at [35, 576] on icon at bounding box center [30, 690] width 16 height 16
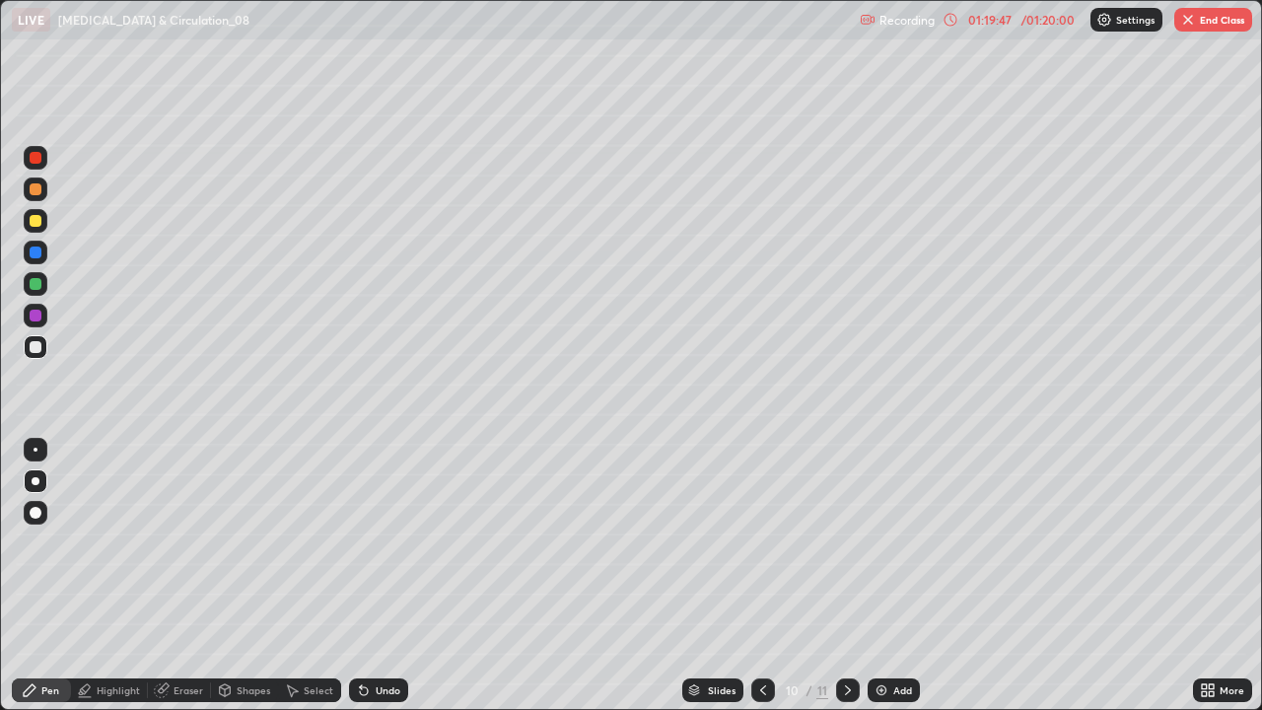
click at [885, 576] on img at bounding box center [881, 690] width 16 height 16
click at [38, 288] on div at bounding box center [36, 284] width 12 height 12
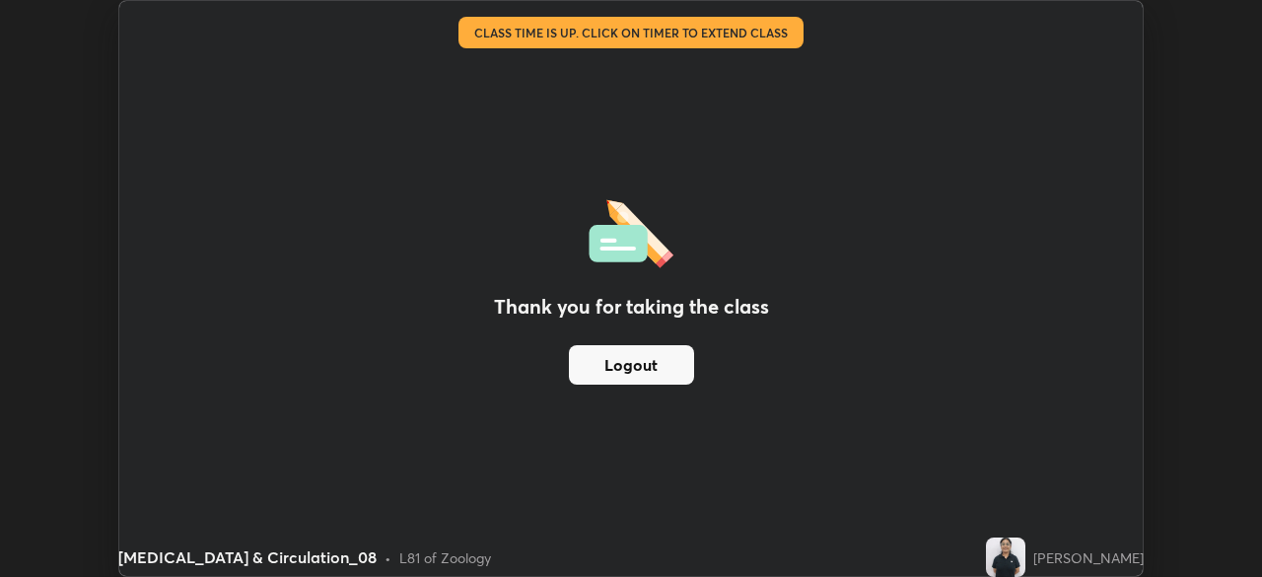
scroll to position [98003, 97317]
